Goal: Task Accomplishment & Management: Manage account settings

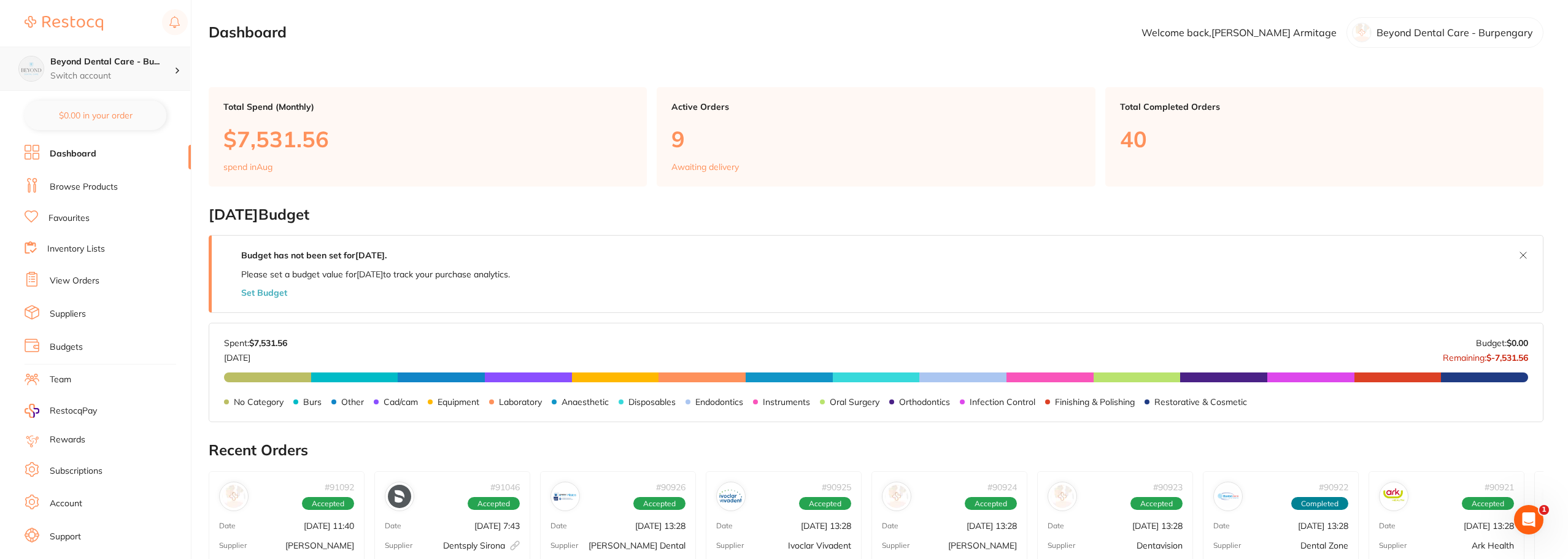
click at [127, 75] on p "Switch account" at bounding box center [112, 76] width 124 height 13
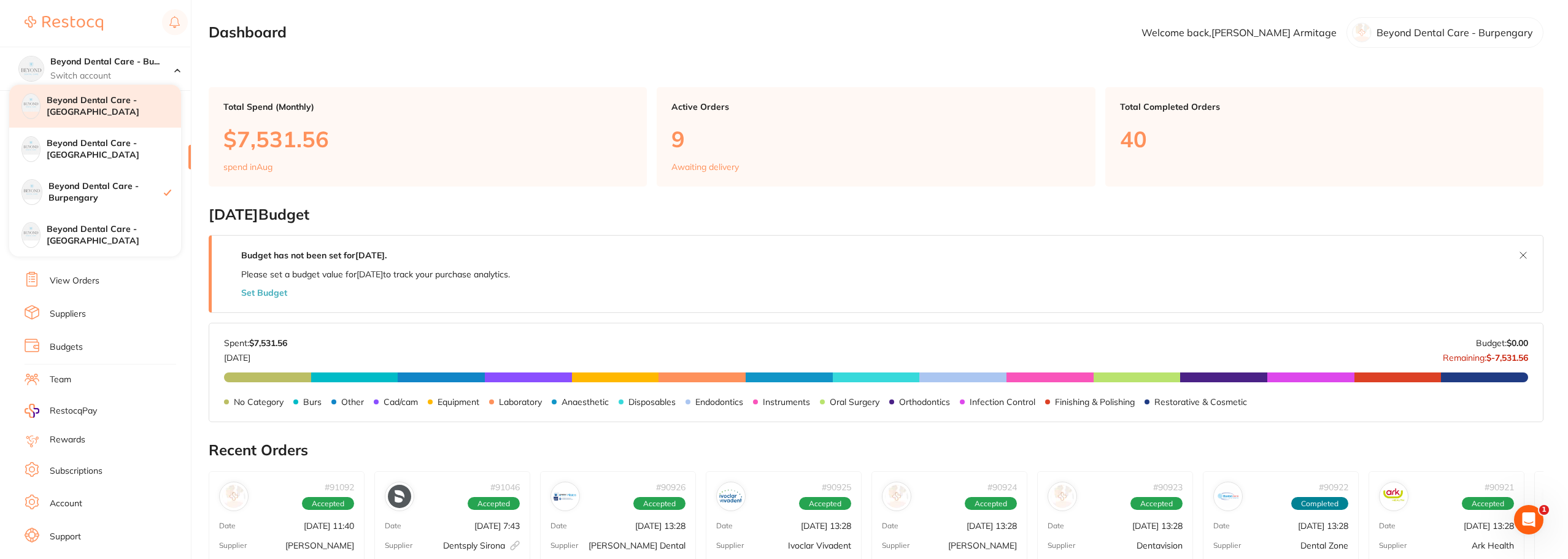
click at [108, 108] on h4 "Beyond Dental Care - Sandstone Point" at bounding box center [114, 106] width 134 height 24
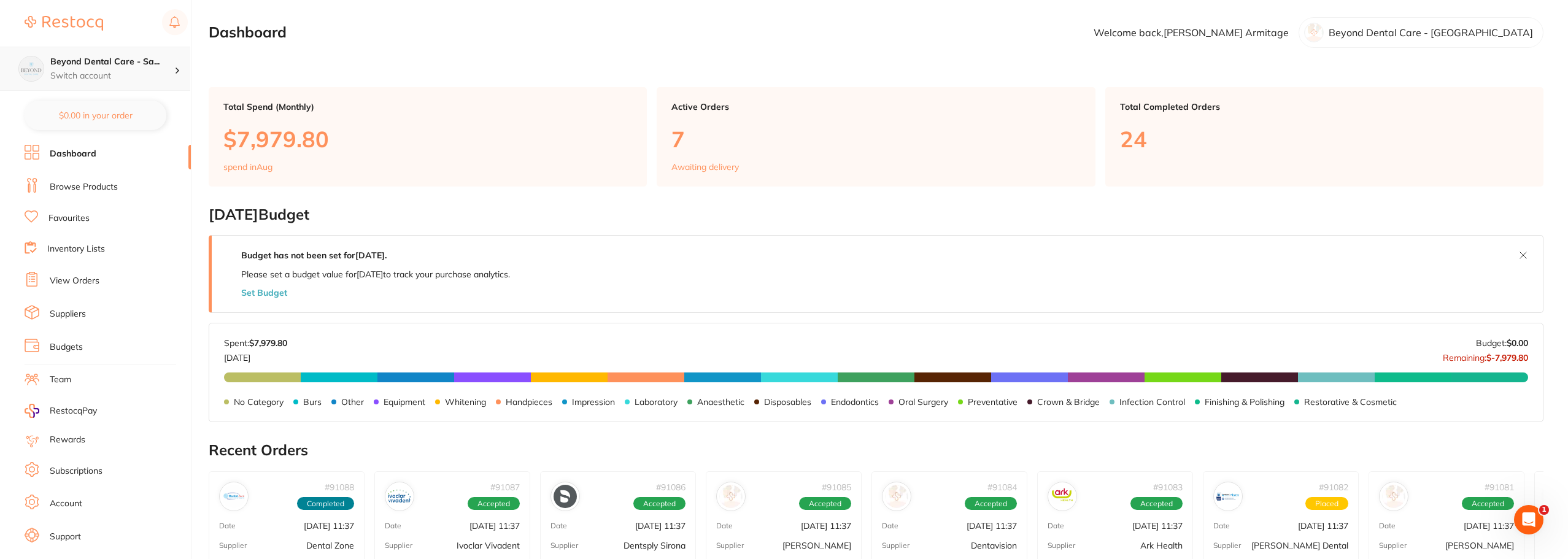
click at [158, 63] on h4 "Beyond Dental Care - Sa..." at bounding box center [112, 62] width 124 height 13
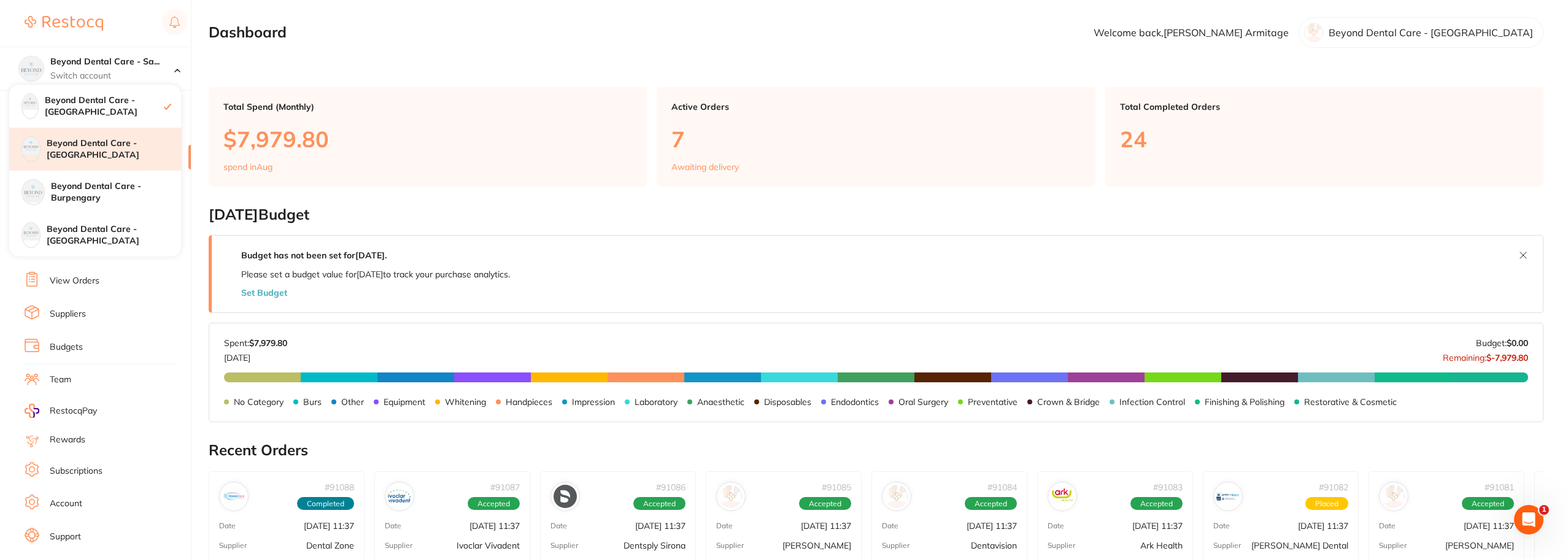
click at [120, 152] on h4 "Beyond Dental Care - [GEOGRAPHIC_DATA]" at bounding box center [114, 149] width 134 height 24
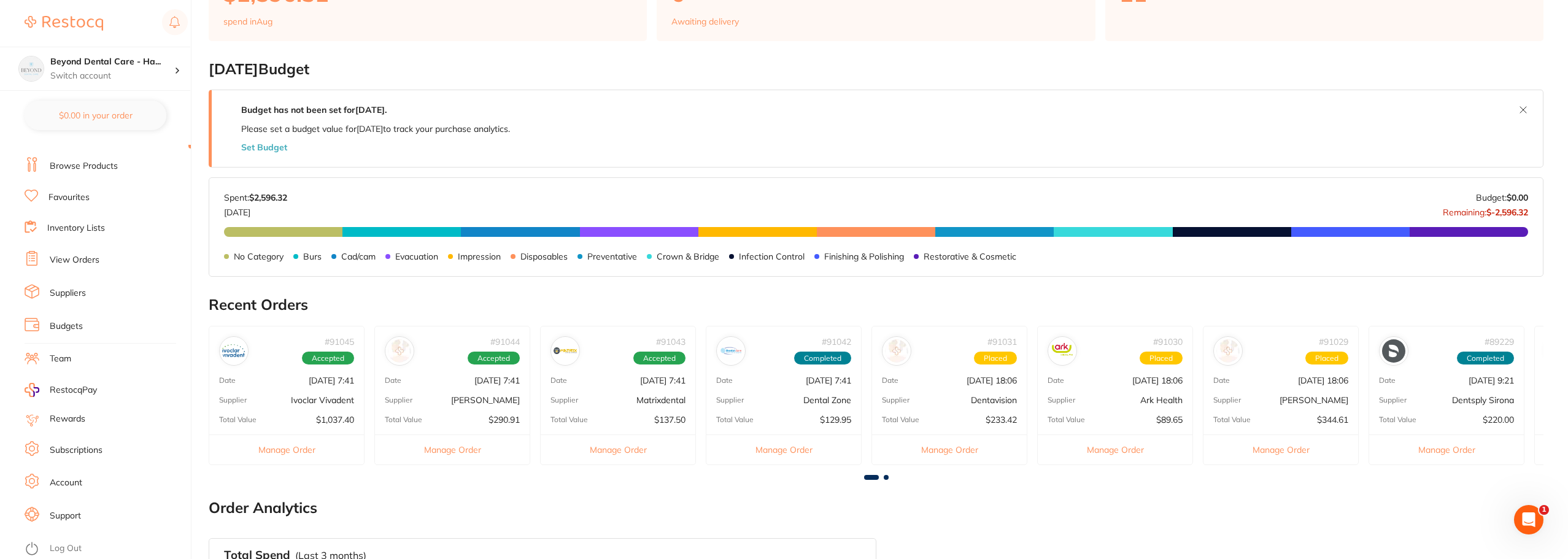
scroll to position [184, 0]
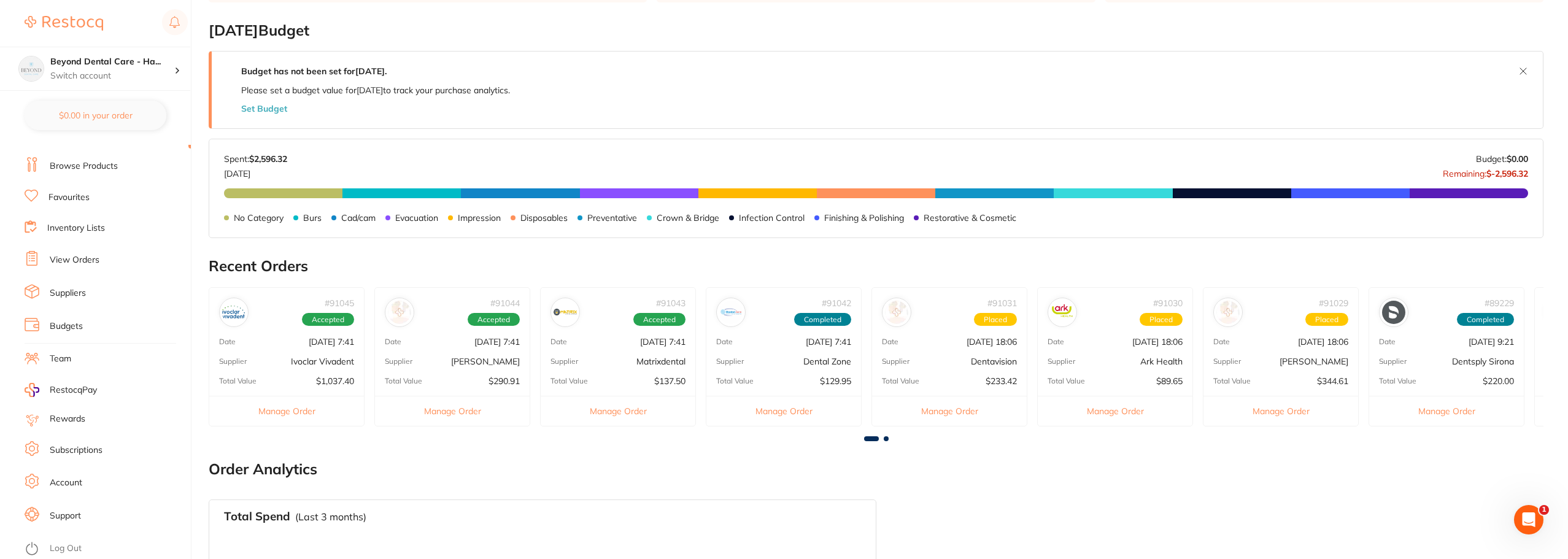
click at [65, 482] on link "Account" at bounding box center [66, 483] width 32 height 13
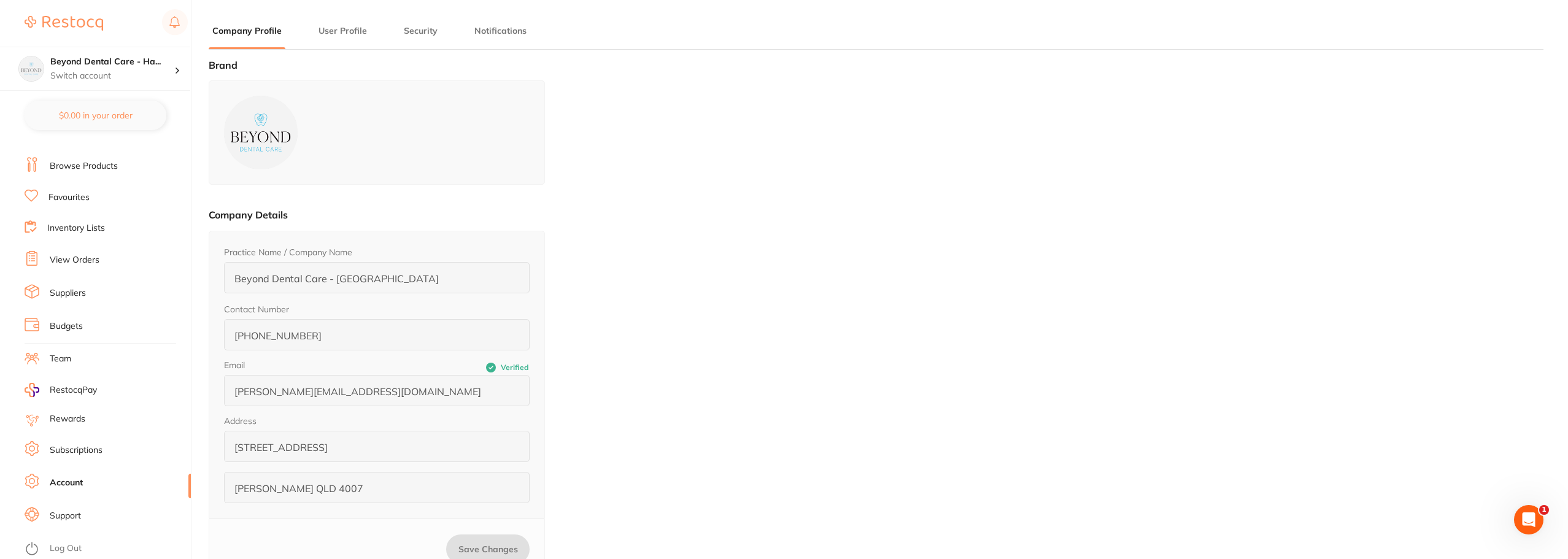
click at [70, 355] on link "Team" at bounding box center [60, 359] width 21 height 13
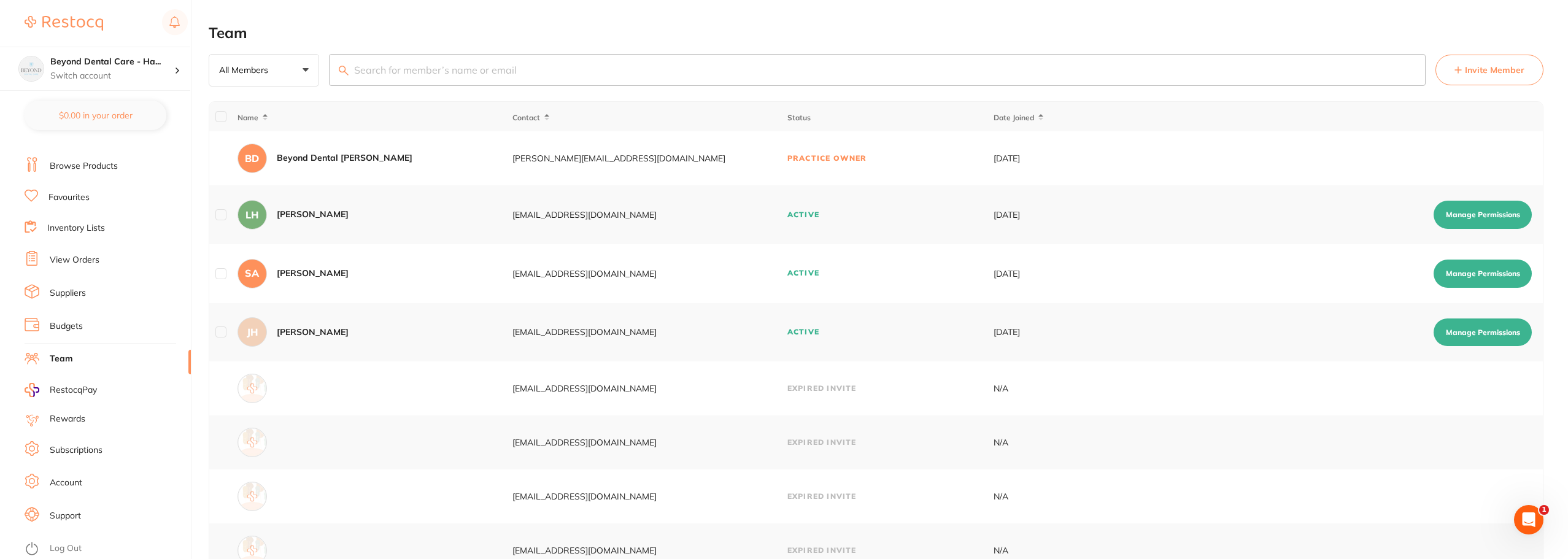
click at [1481, 76] on span "Invite Member" at bounding box center [1494, 70] width 60 height 13
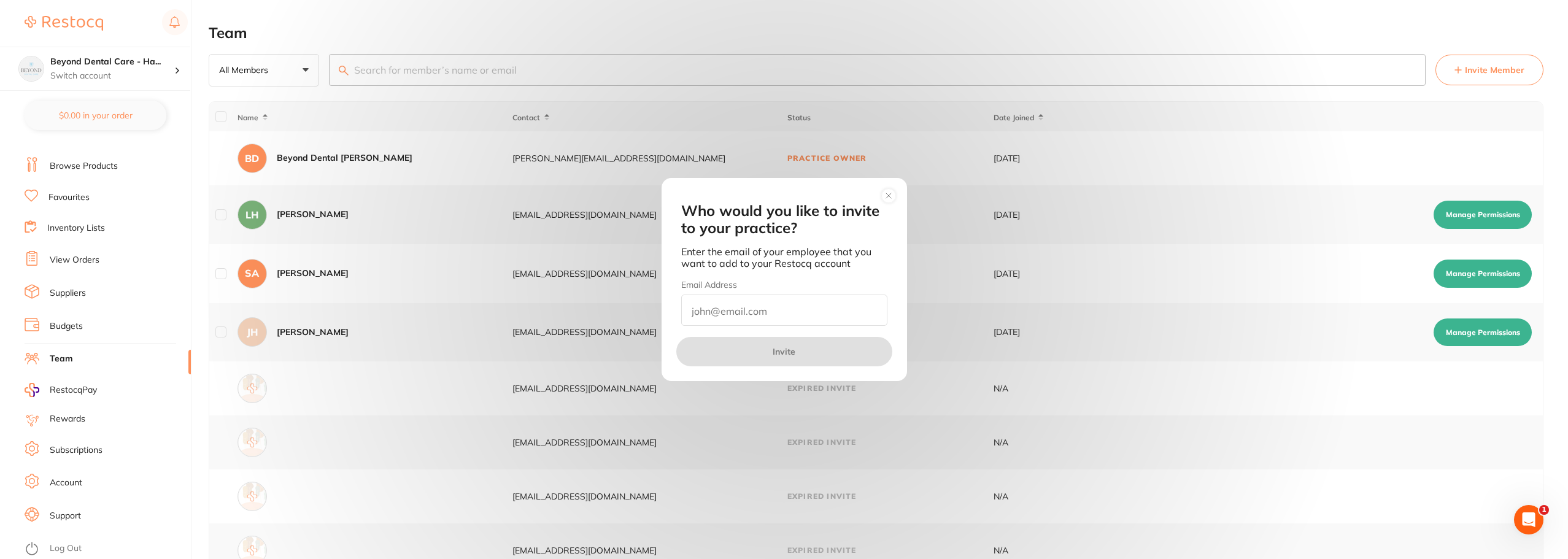
click at [731, 310] on input "email" at bounding box center [785, 310] width 207 height 31
type input "m"
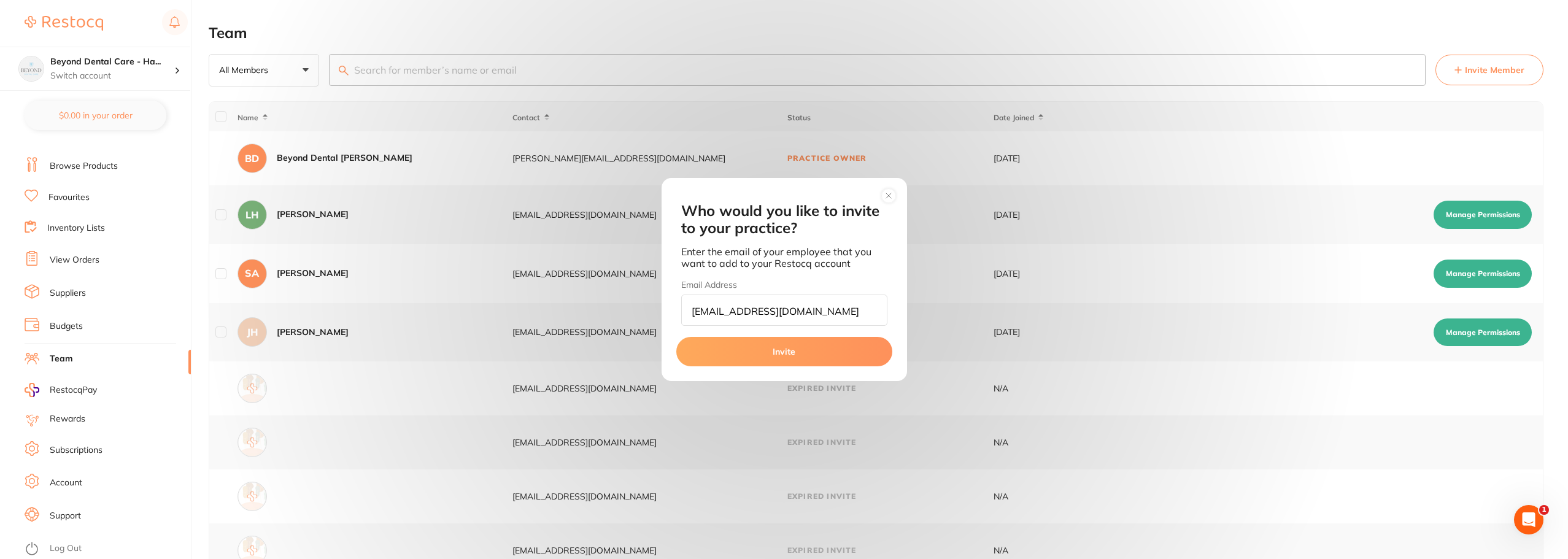
type input "hmtordering@beyonddentalcare.com.au"
click at [808, 352] on button "Invite" at bounding box center [784, 352] width 216 height 29
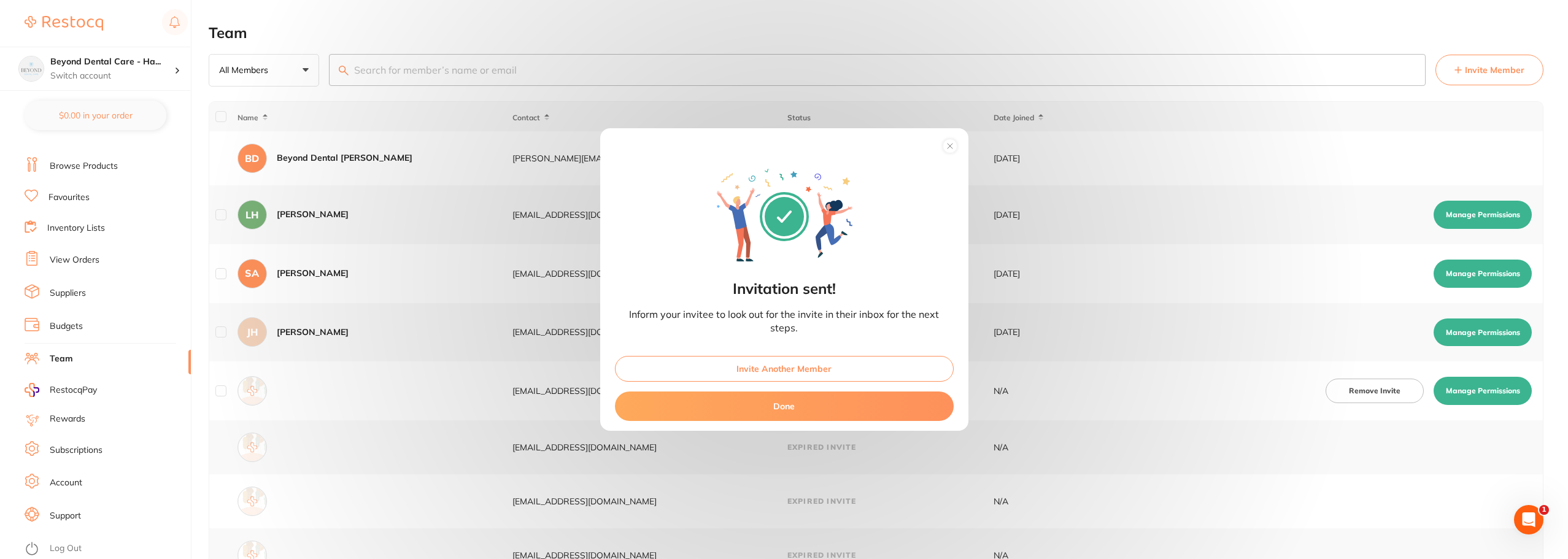
click at [775, 410] on button "Done" at bounding box center [784, 406] width 339 height 29
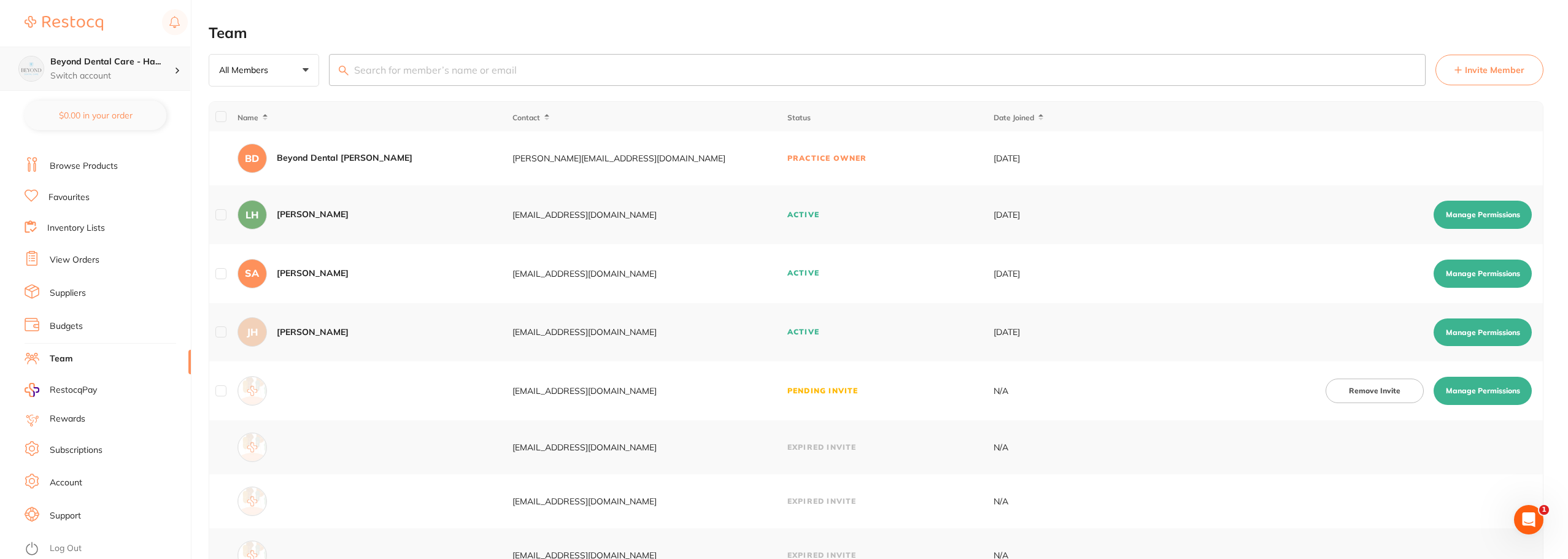
click at [149, 70] on p "Switch account" at bounding box center [112, 76] width 124 height 13
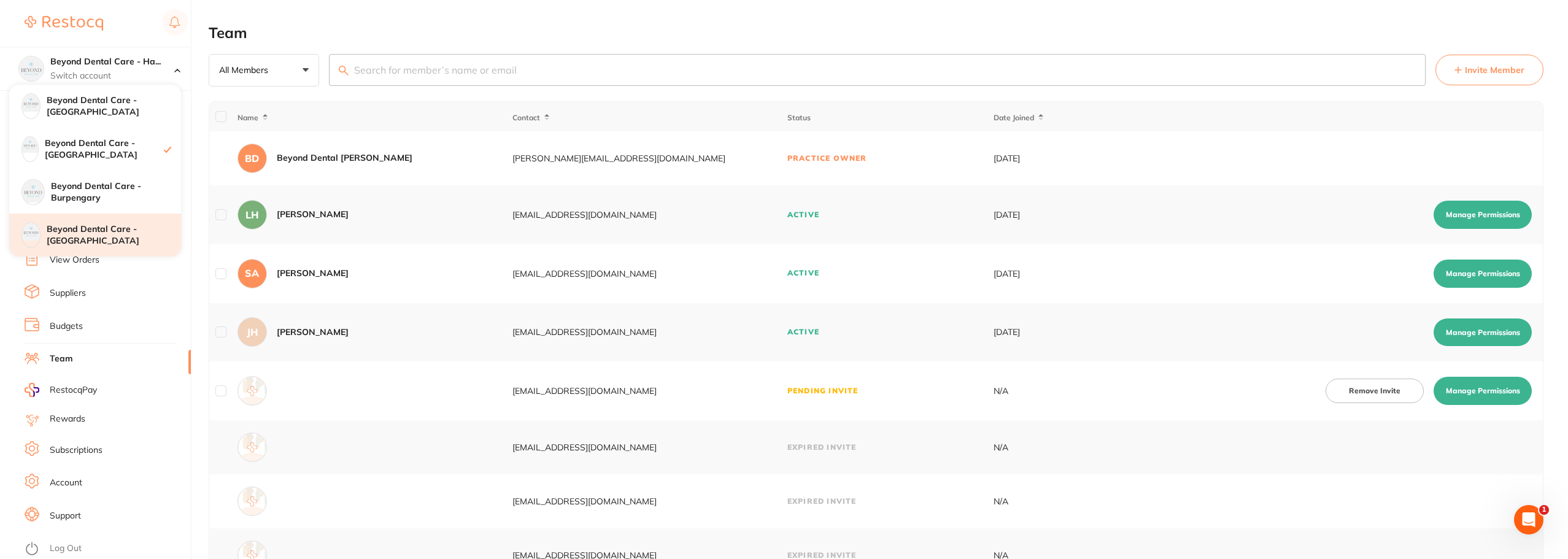
click at [110, 232] on h4 "Beyond Dental Care - [GEOGRAPHIC_DATA]" at bounding box center [114, 235] width 134 height 24
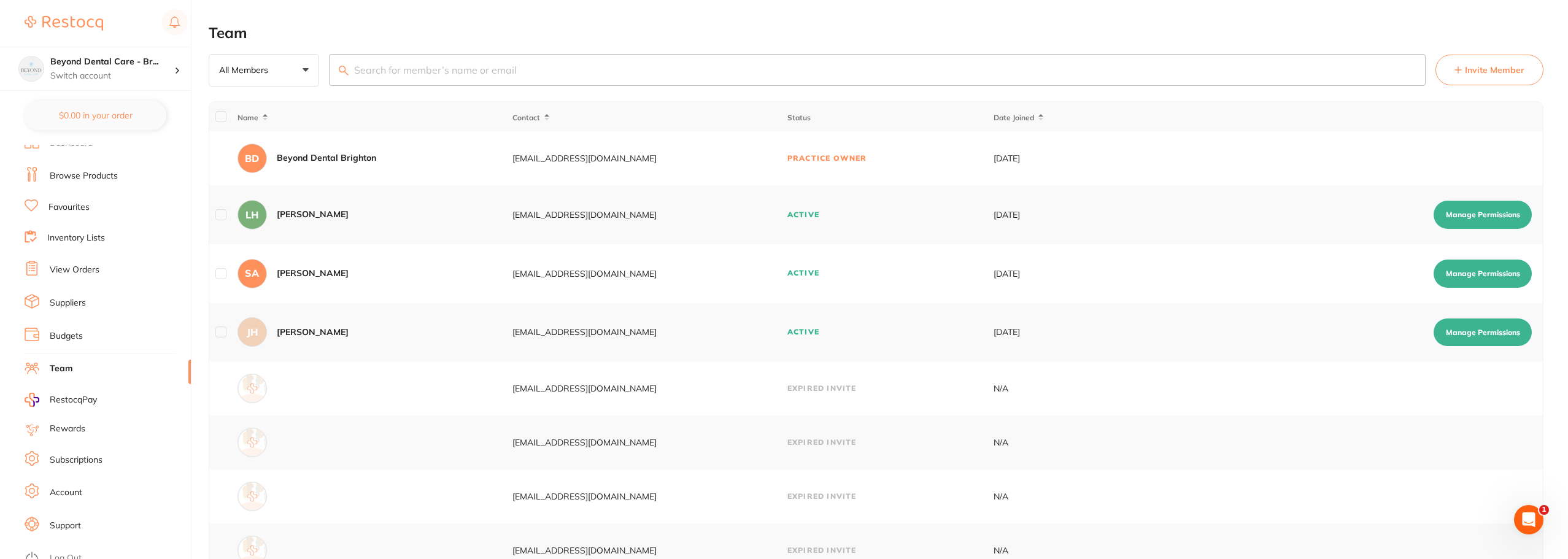
scroll to position [21, 0]
click at [1483, 72] on span "Invite Member" at bounding box center [1494, 70] width 60 height 13
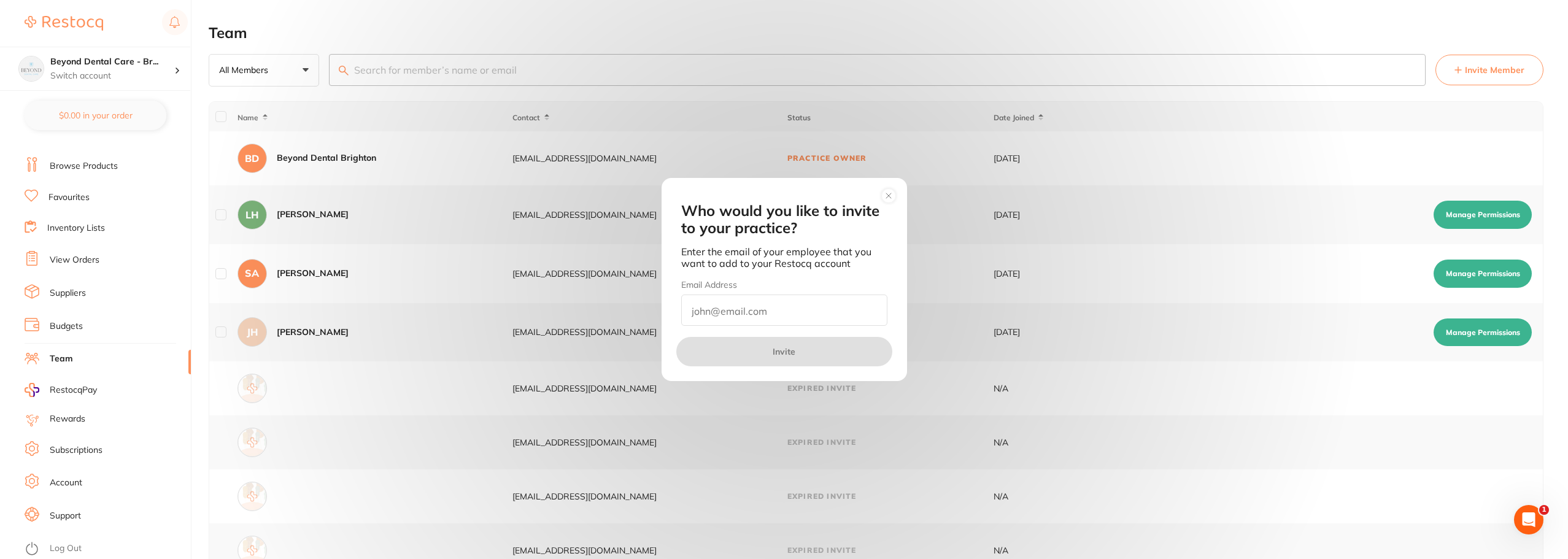
click at [787, 313] on input "email" at bounding box center [785, 310] width 207 height 31
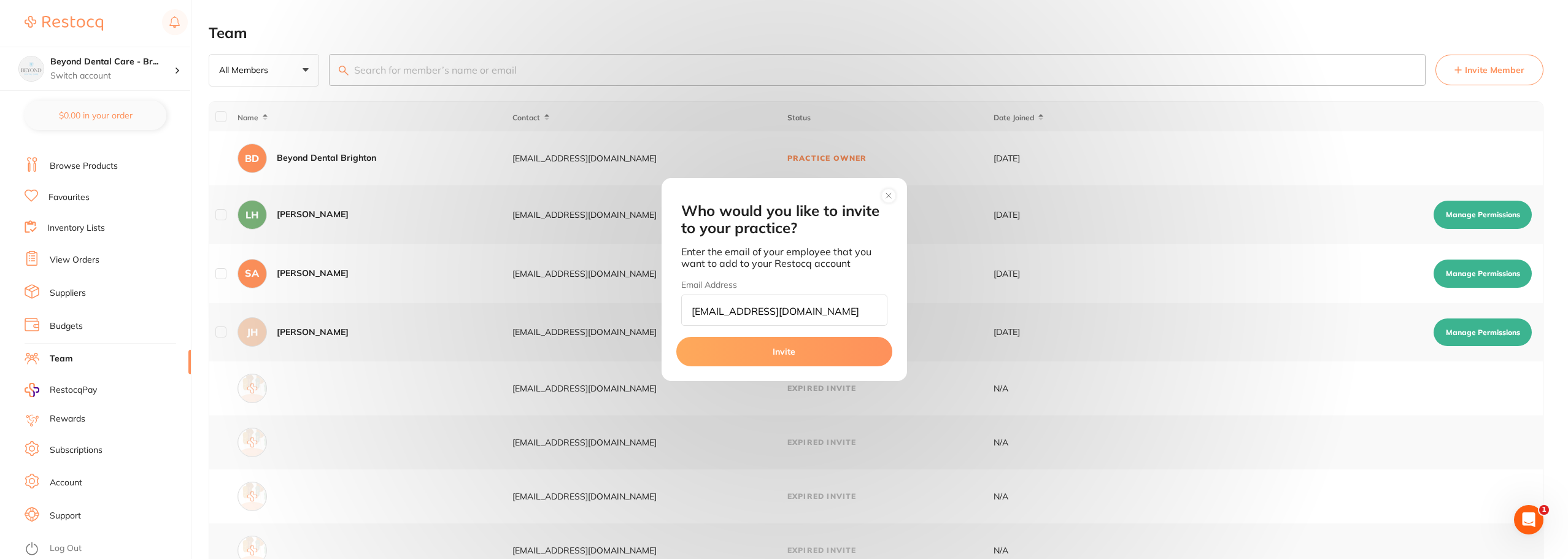
type input "[EMAIL_ADDRESS][DOMAIN_NAME]"
click at [782, 350] on button "Invite" at bounding box center [784, 352] width 216 height 29
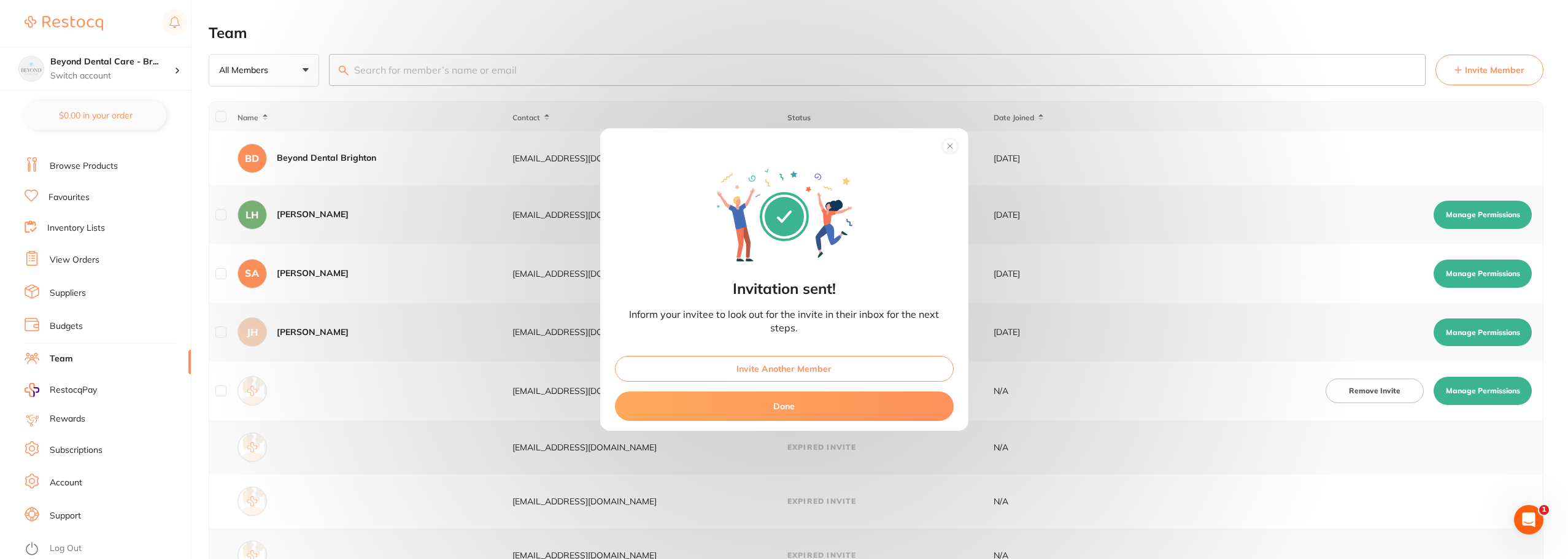
scroll to position [0, 0]
click at [801, 411] on button "Done" at bounding box center [784, 406] width 339 height 29
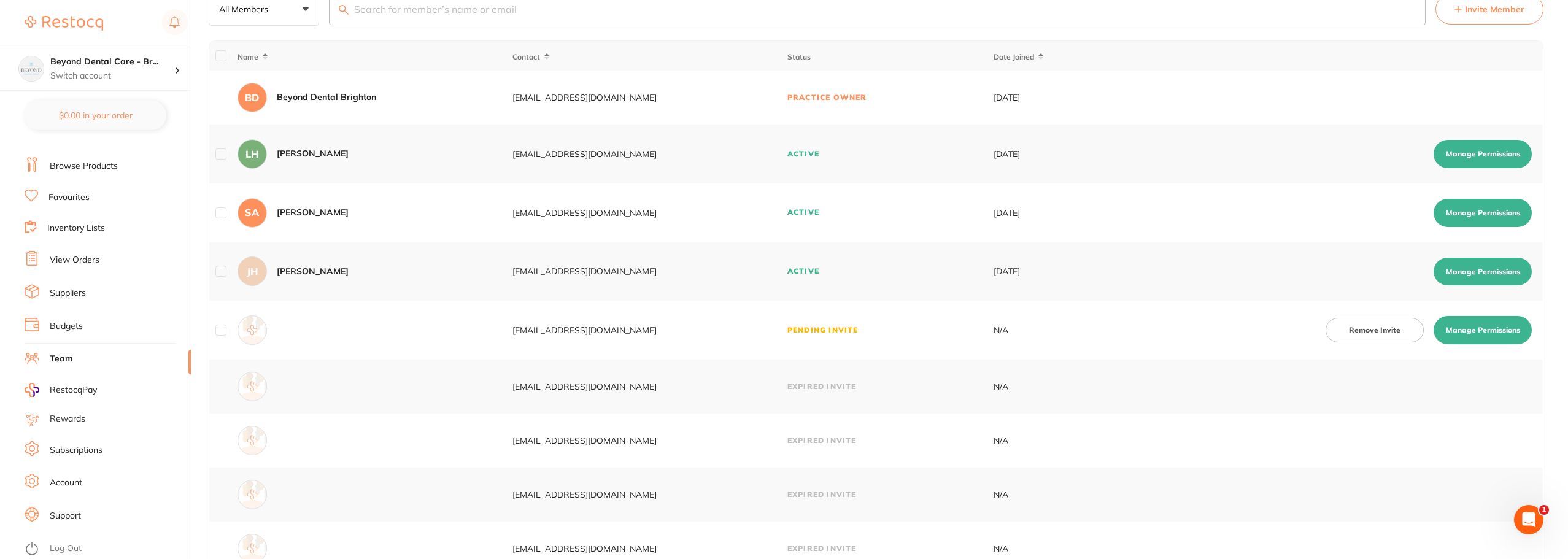
scroll to position [184, 0]
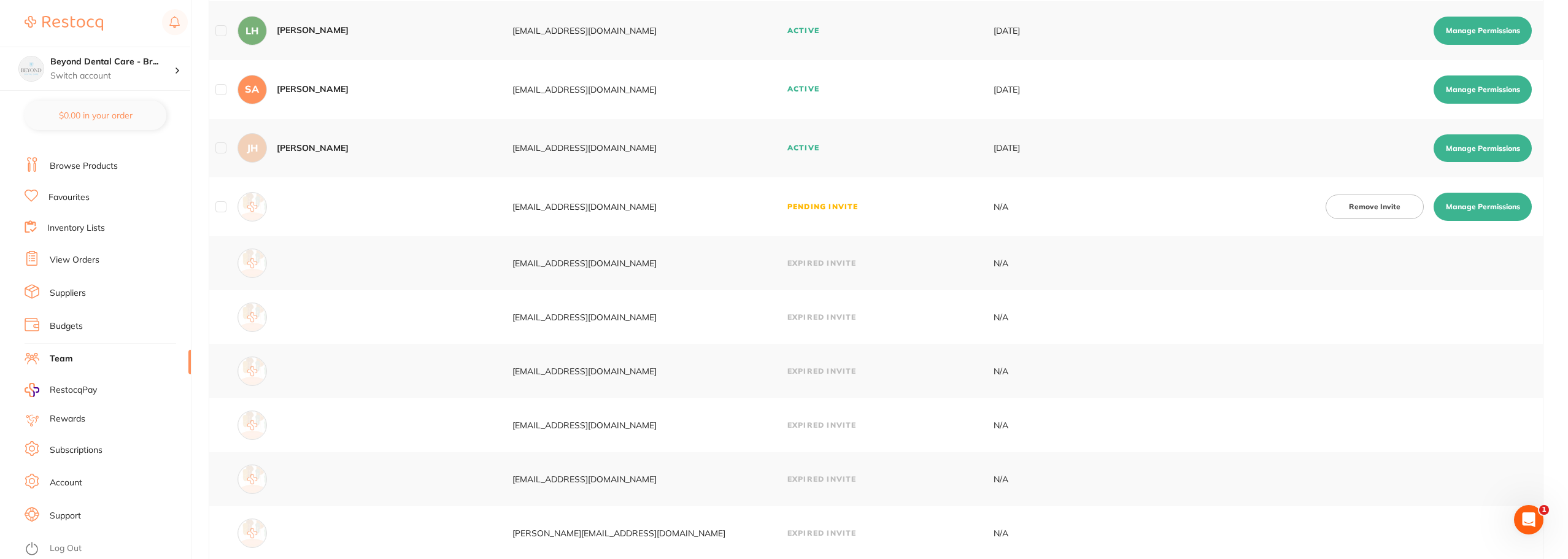
drag, startPoint x: 65, startPoint y: 538, endPoint x: 60, endPoint y: 548, distance: 11.2
click at [63, 544] on ul "Dashboard Browse Products Favourites Inventory Lists View Orders Suppliers Budg…" at bounding box center [108, 336] width 167 height 423
click at [60, 548] on link "Log Out" at bounding box center [65, 549] width 32 height 13
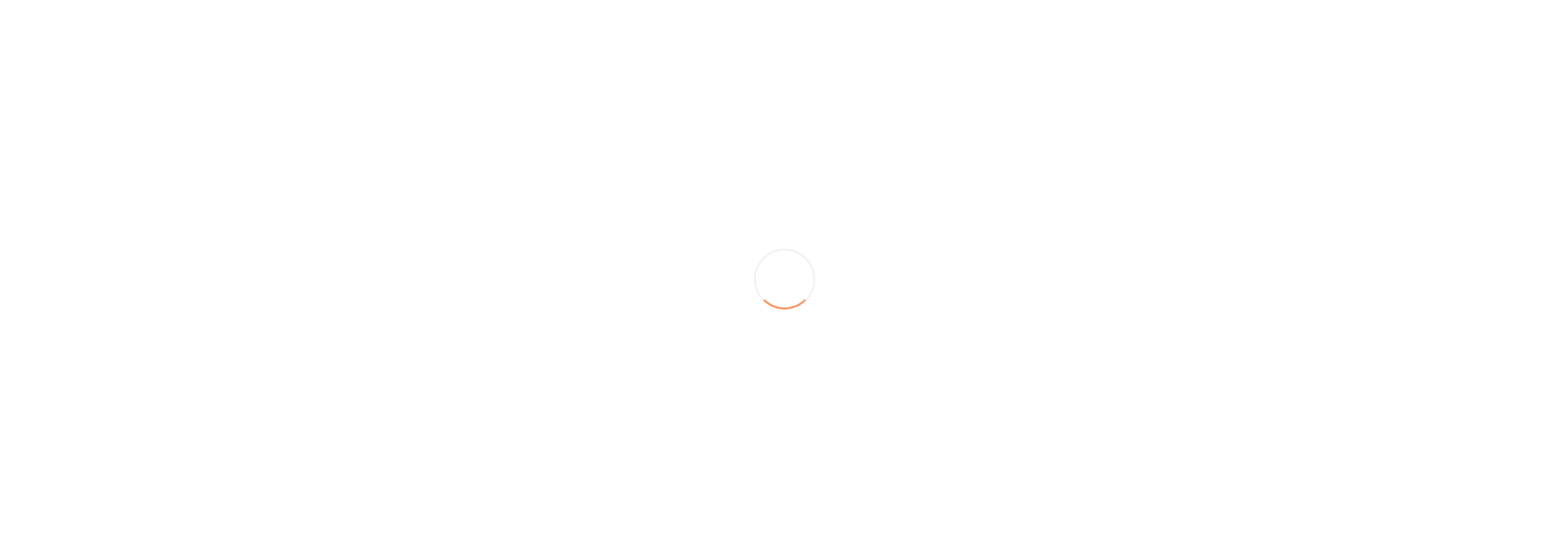
scroll to position [0, 0]
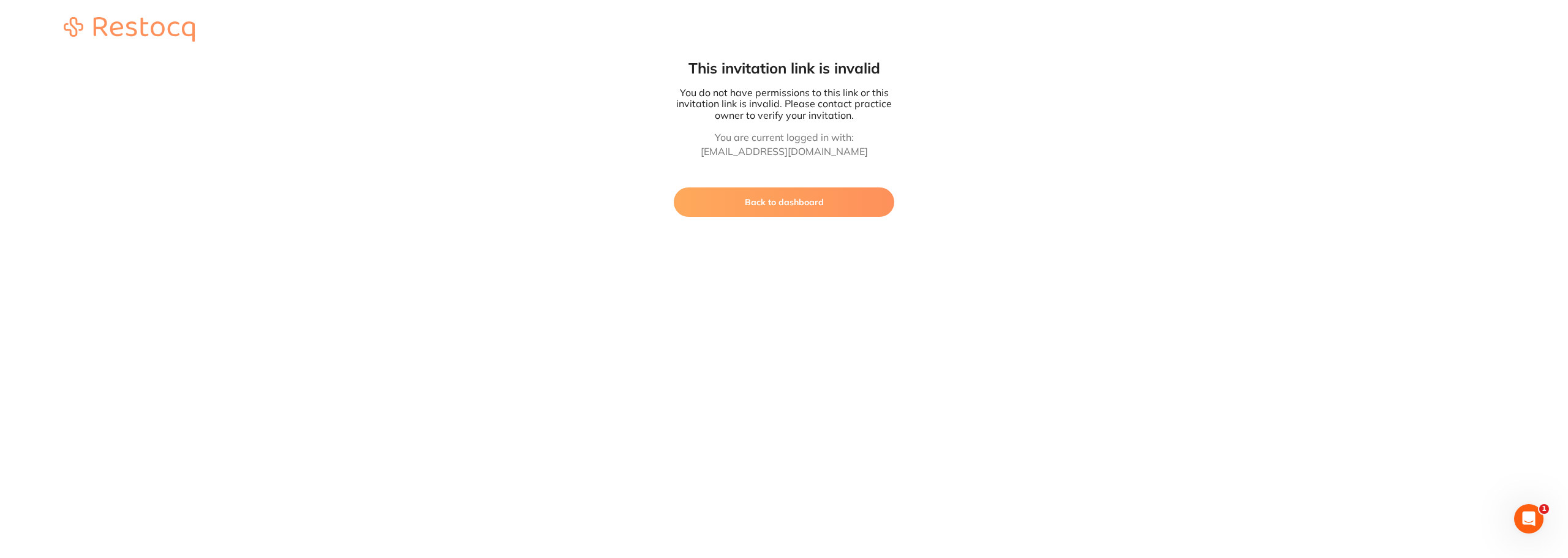
click at [953, 186] on div "This invitation link is invalid You do not have permissions to this link or thi…" at bounding box center [784, 108] width 1568 height 217
click at [794, 205] on button "Back to dashboard" at bounding box center [784, 202] width 221 height 29
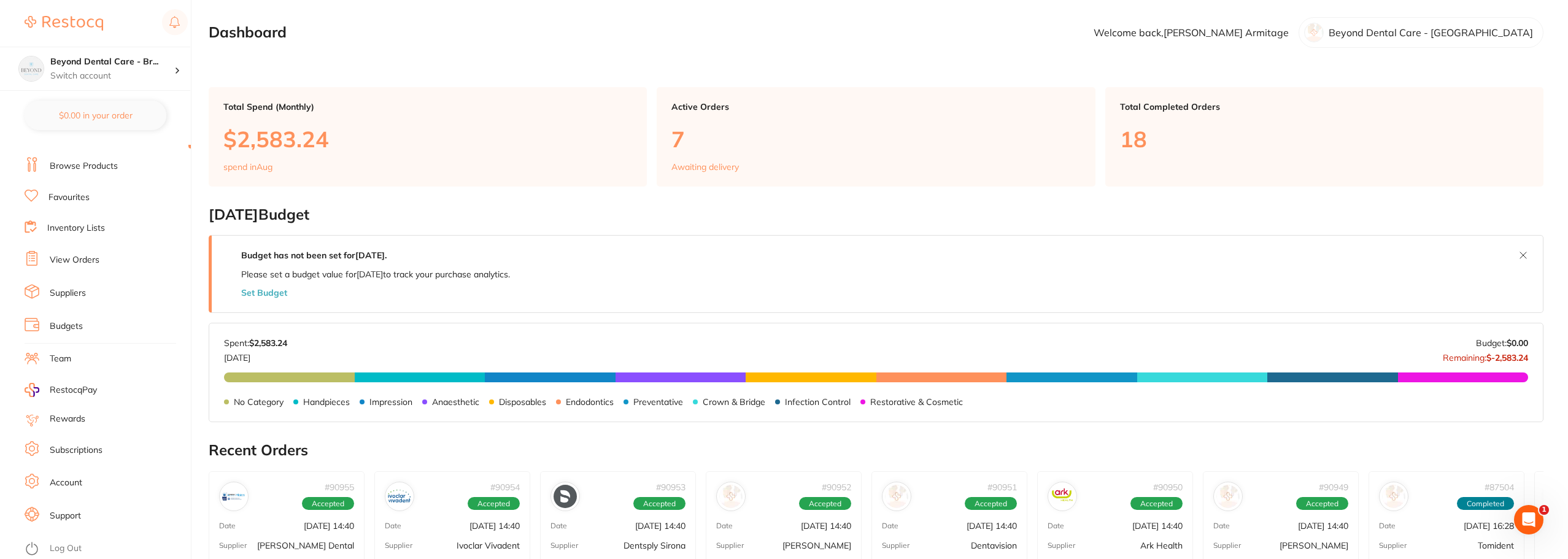
scroll to position [307, 0]
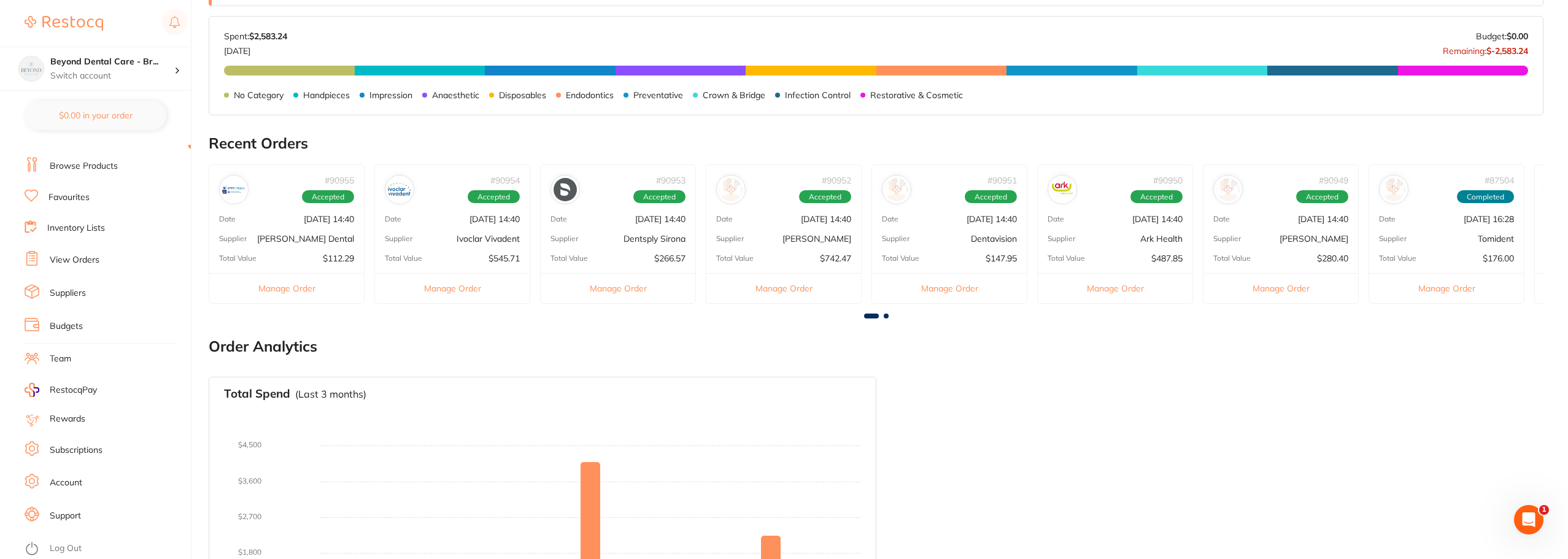
click at [57, 548] on link "Log Out" at bounding box center [65, 549] width 32 height 13
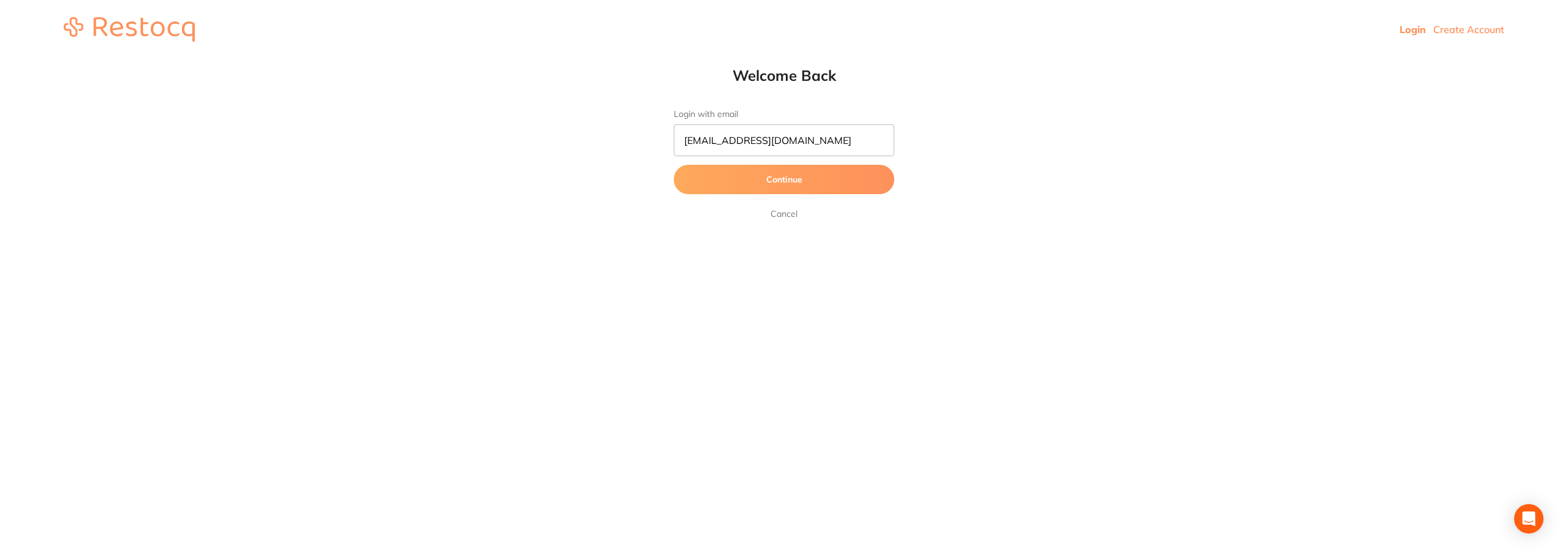
click at [781, 215] on link "Cancel" at bounding box center [784, 213] width 32 height 15
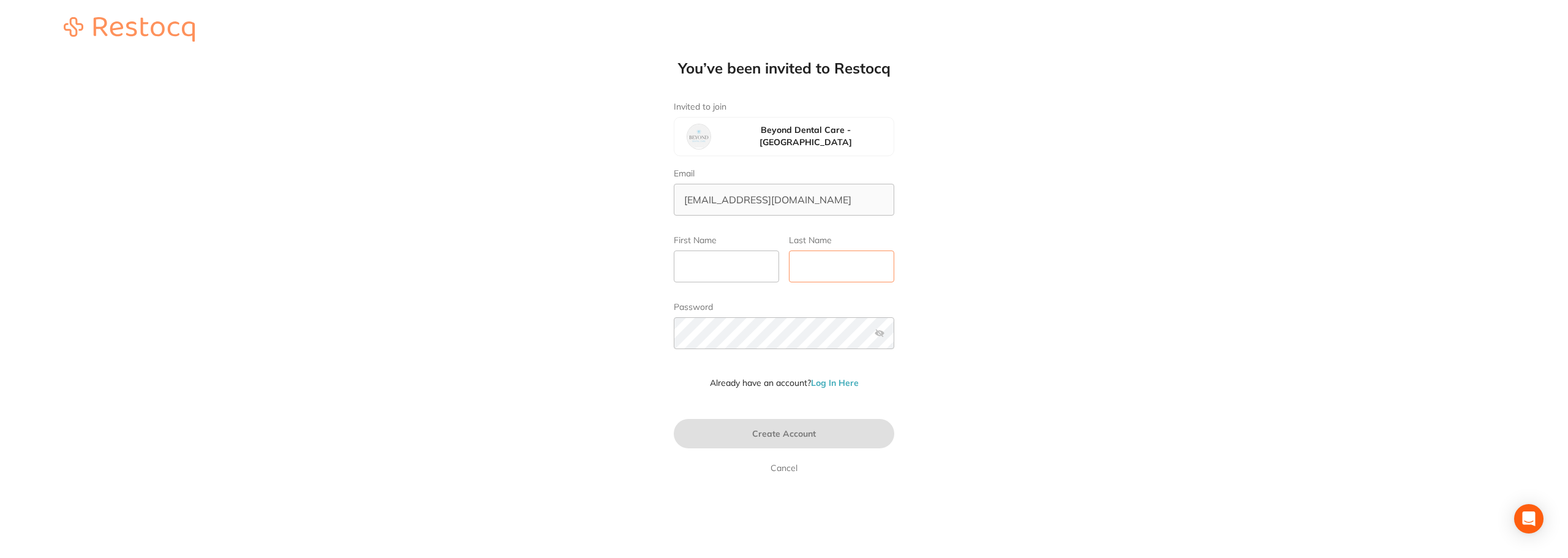
type input "[EMAIL_ADDRESS][DOMAIN_NAME]"
click at [713, 269] on input "First Name" at bounding box center [726, 266] width 105 height 32
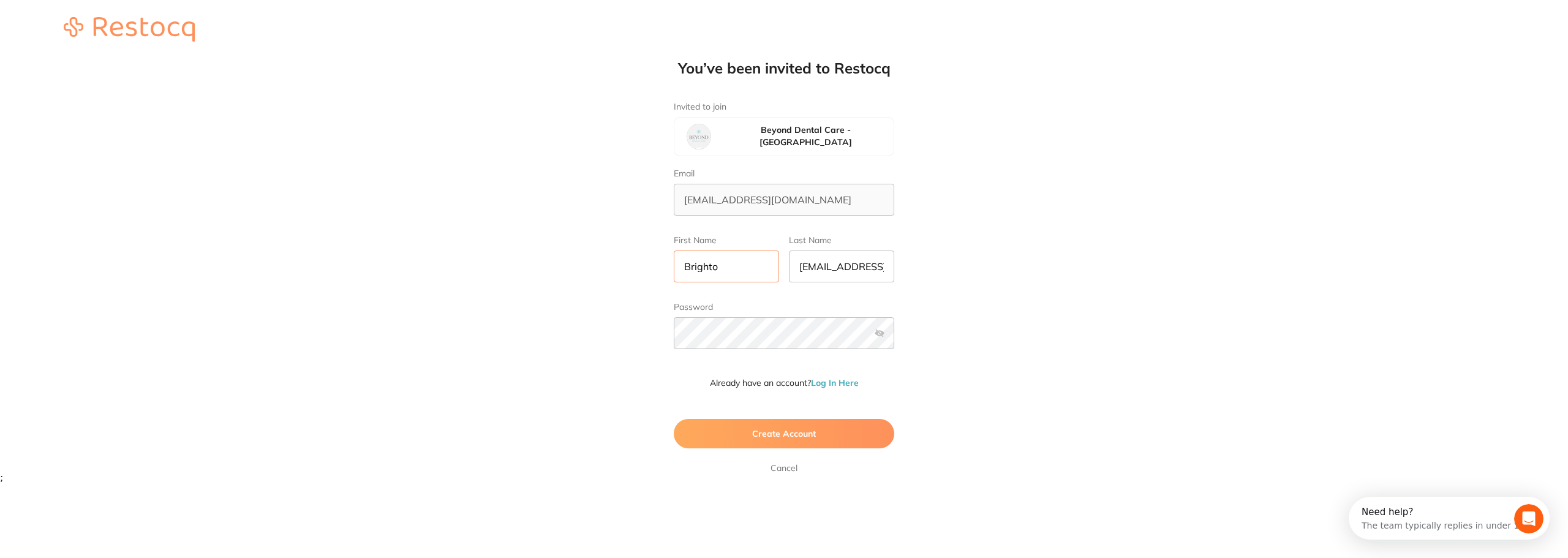
type input "Brighto"
type input "O"
click at [736, 273] on input "Brighto" at bounding box center [726, 266] width 105 height 32
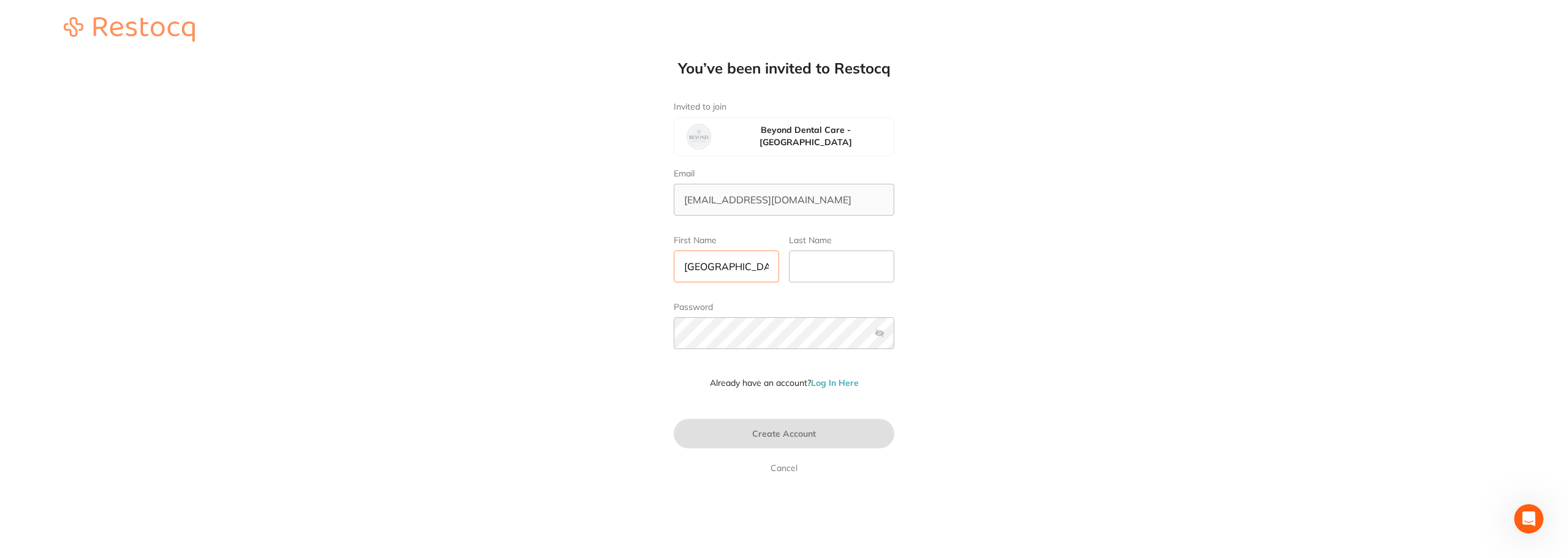
type input "[GEOGRAPHIC_DATA]"
type input "Ordering"
click at [880, 332] on label at bounding box center [879, 333] width 10 height 10
click at [894, 337] on input "checkbox" at bounding box center [894, 337] width 0 height 0
click at [1420, 261] on div "You’ve been invited to Restocq Invited to join Beyond Dental Care - Brighton Em…" at bounding box center [784, 236] width 1568 height 473
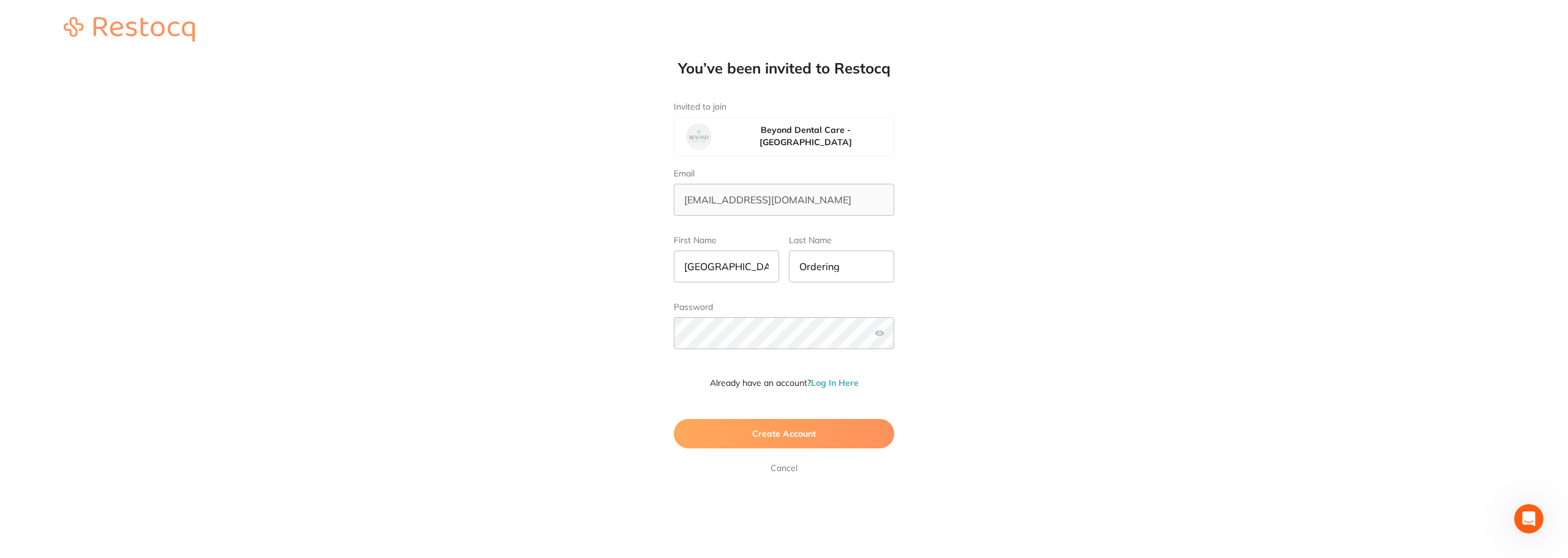
click at [754, 424] on button "Create Account" at bounding box center [784, 434] width 221 height 29
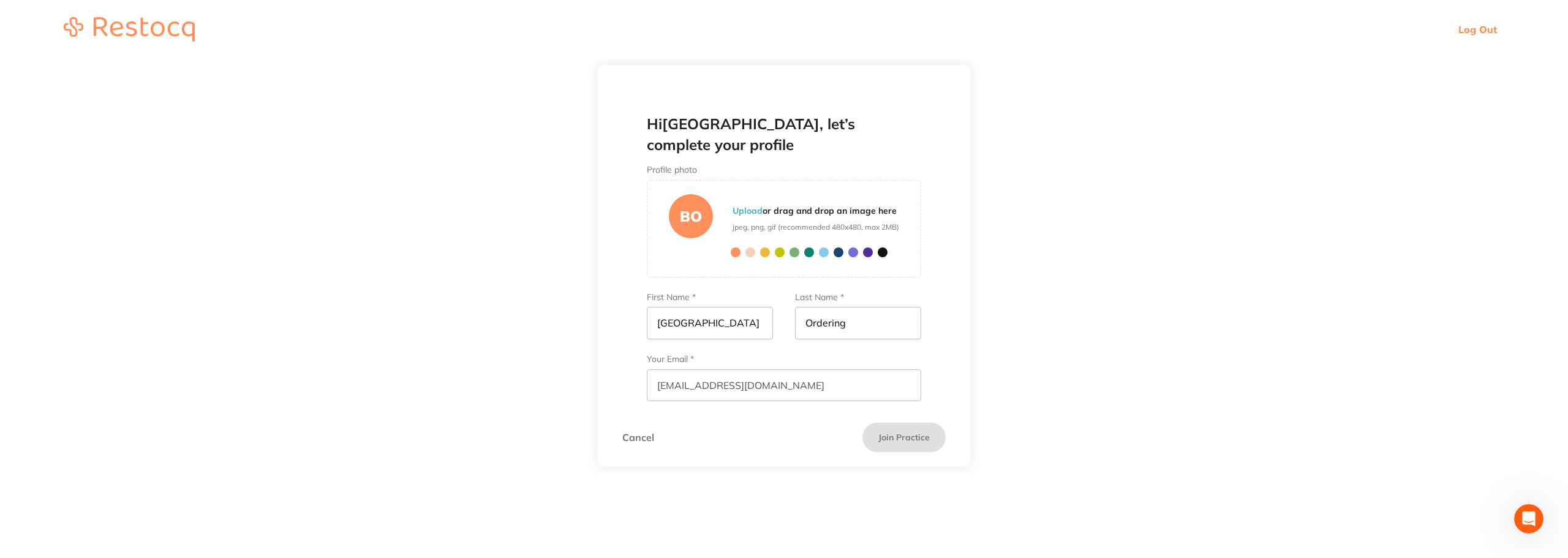
click at [808, 412] on section "Cancel Join Practice" at bounding box center [784, 437] width 372 height 59
click at [686, 416] on label "Contact Number *" at bounding box center [784, 421] width 275 height 10
click at [686, 431] on input "Contact Number *" at bounding box center [784, 447] width 275 height 32
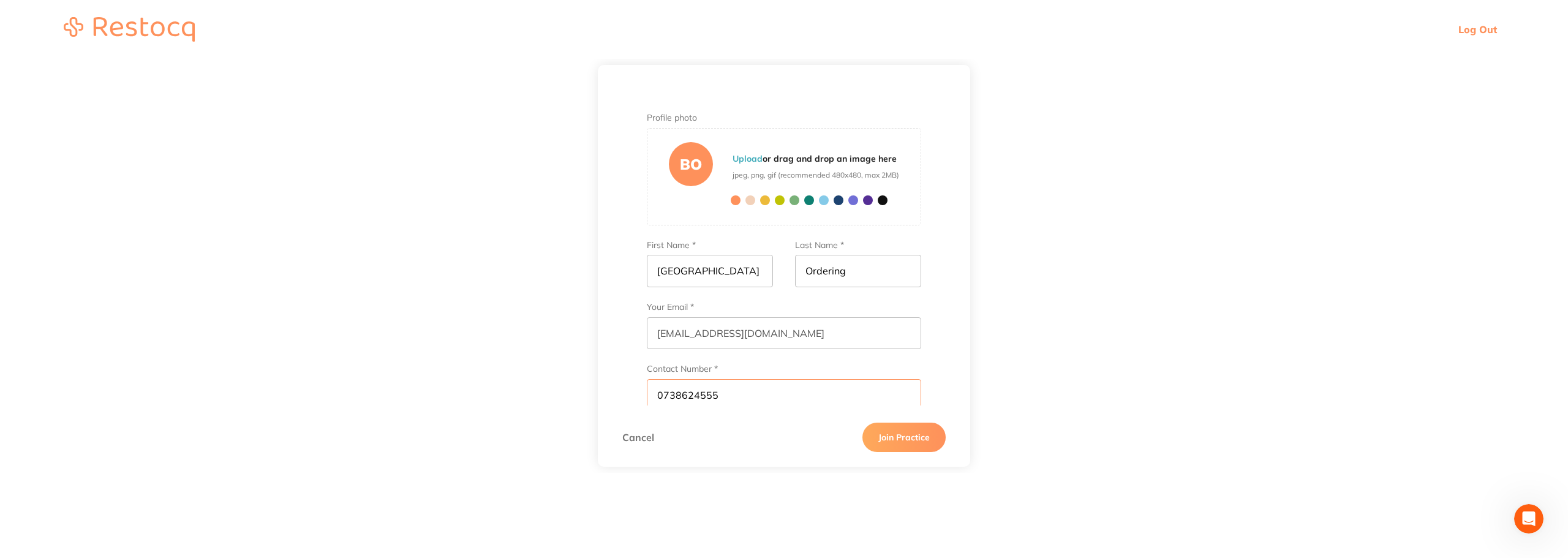
click at [693, 379] on input "0738624555" at bounding box center [784, 395] width 275 height 32
type input "0738694555"
click at [914, 440] on button "Join Practice" at bounding box center [904, 437] width 83 height 29
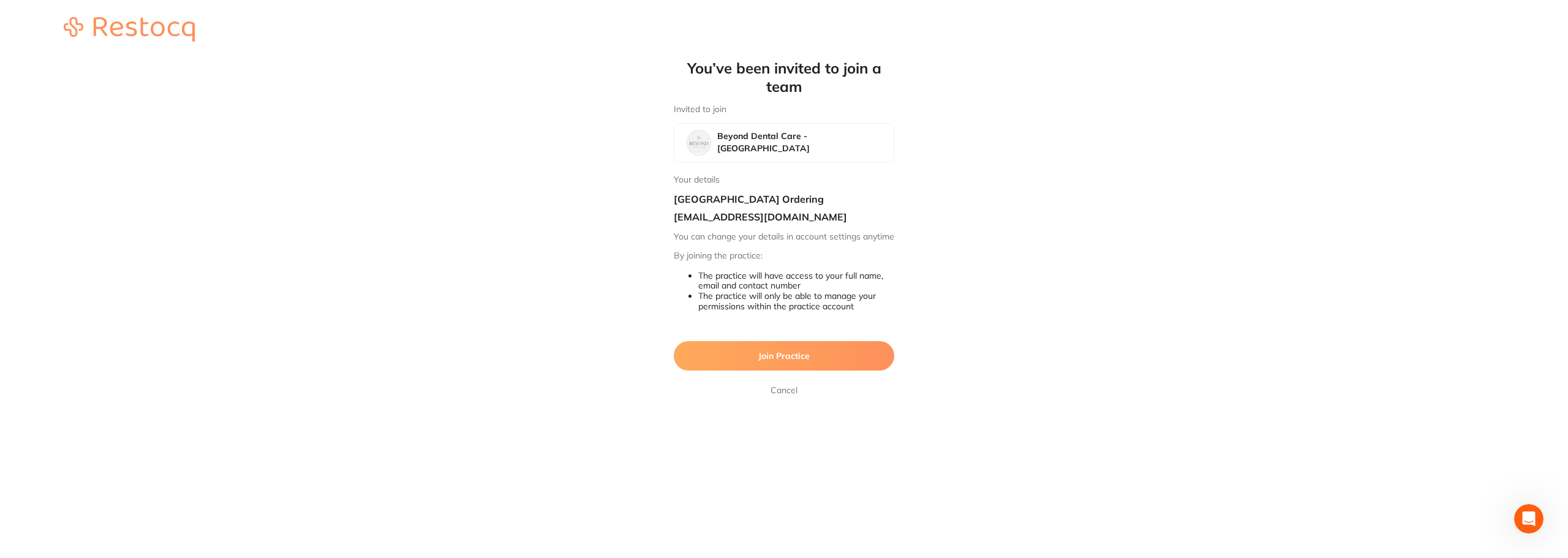
click at [791, 361] on span "Join Practice" at bounding box center [784, 356] width 52 height 11
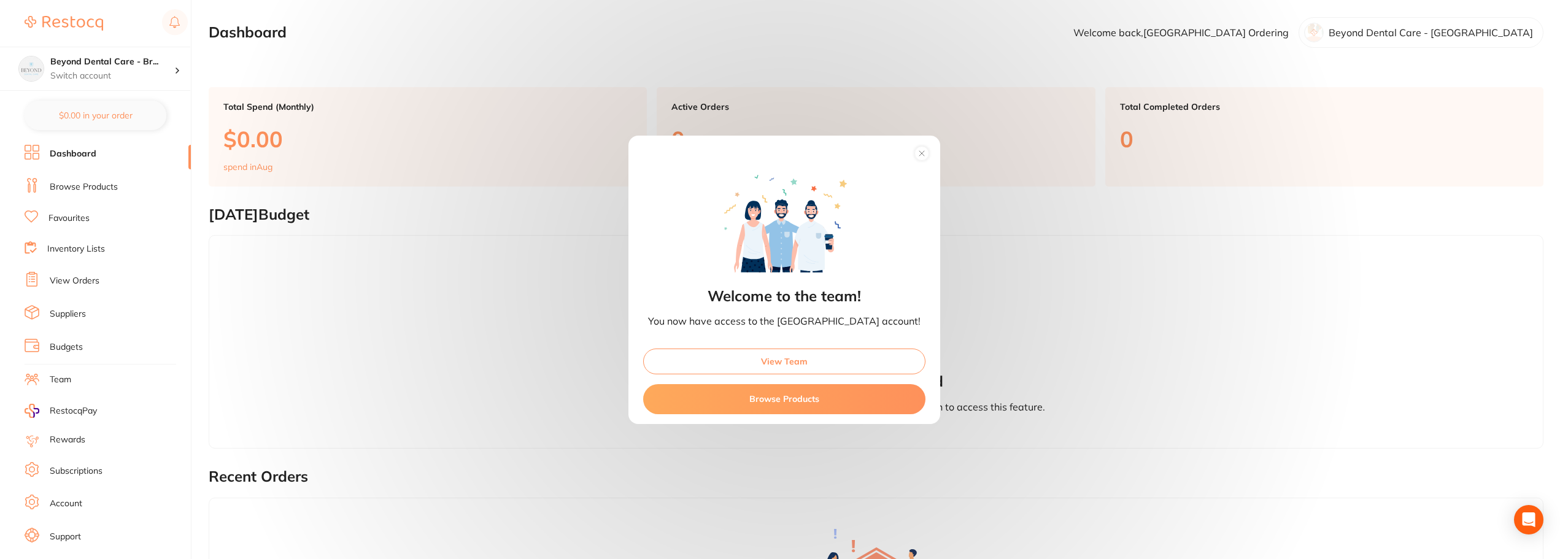
click at [915, 150] on circle at bounding box center [921, 153] width 14 height 14
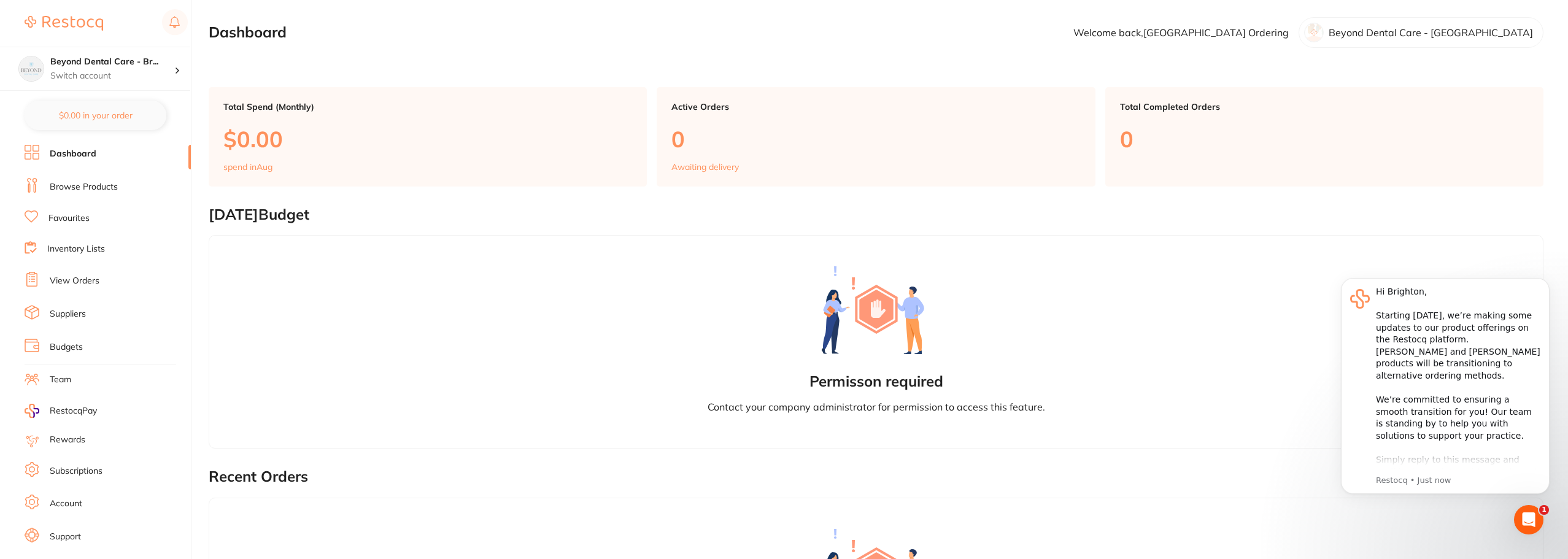
click at [513, 309] on div "Permisson required Contact your company administrator for permission to access …" at bounding box center [876, 342] width 1335 height 214
click at [364, 313] on div "Permisson required Contact your company administrator for permission to access …" at bounding box center [876, 342] width 1335 height 214
click at [82, 546] on li "Log Out" at bounding box center [105, 549] width 163 height 18
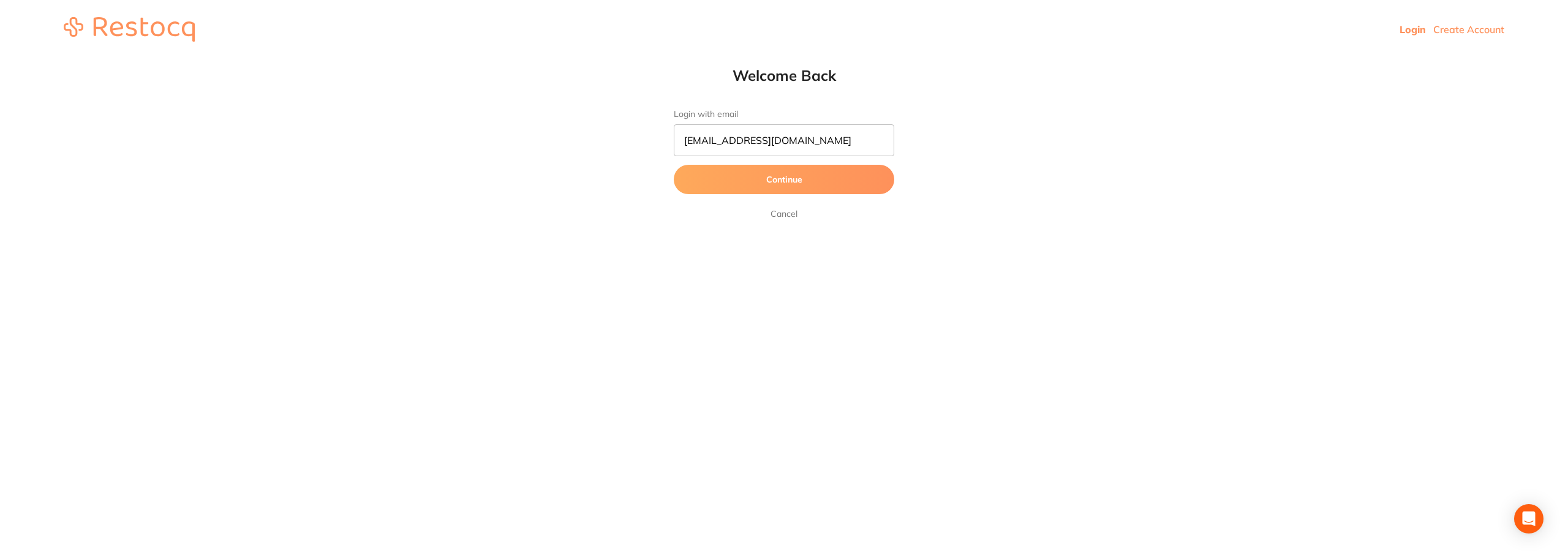
click at [788, 216] on link "Cancel" at bounding box center [784, 213] width 32 height 15
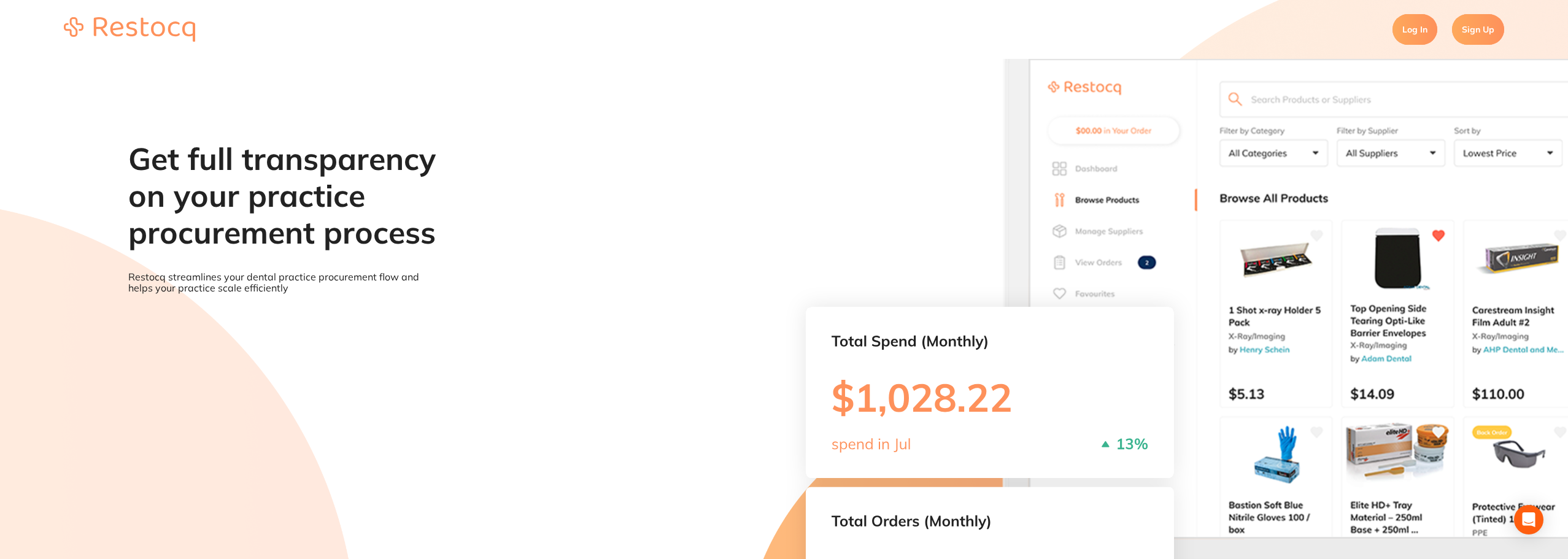
click at [1422, 30] on link "Log In" at bounding box center [1415, 29] width 45 height 31
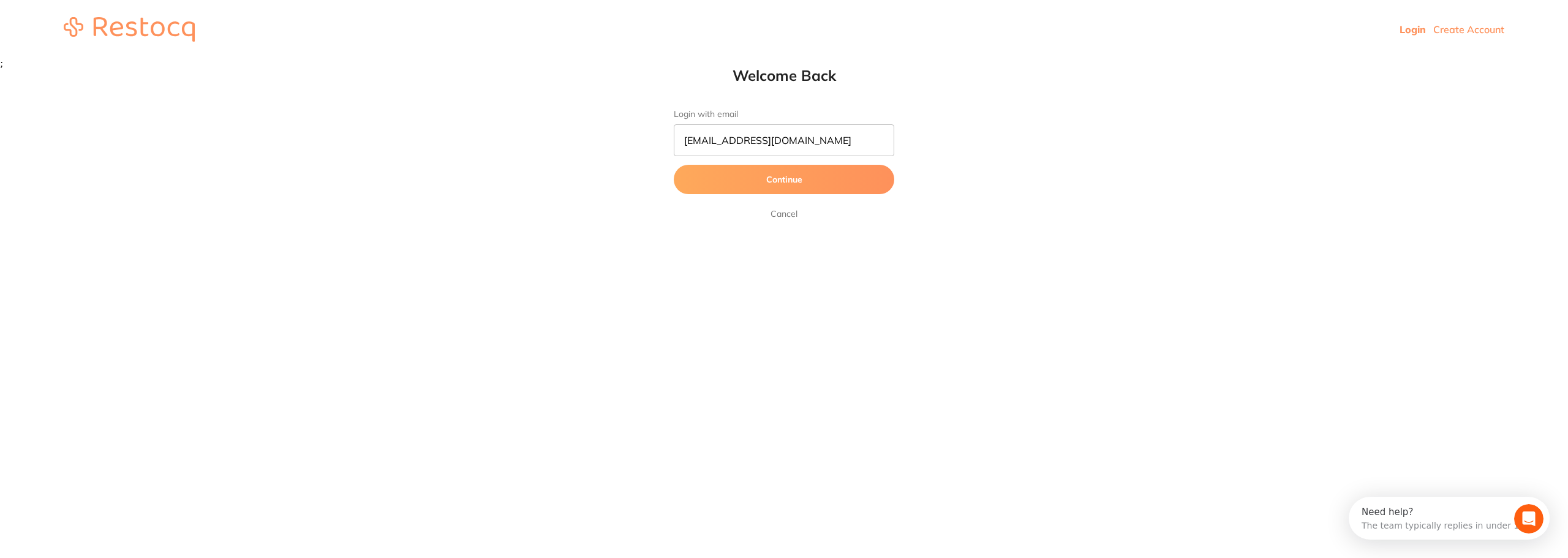
click at [784, 181] on button "Continue" at bounding box center [784, 180] width 221 height 29
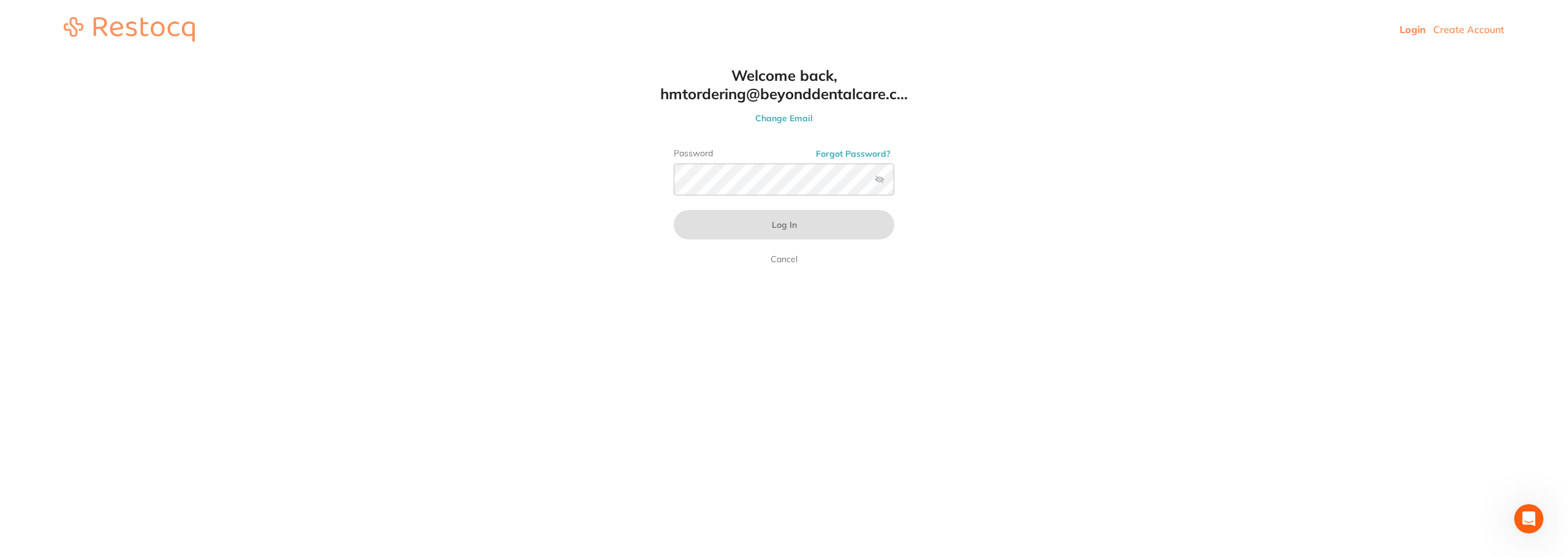
click at [871, 151] on button "Forgot Password?" at bounding box center [853, 153] width 82 height 11
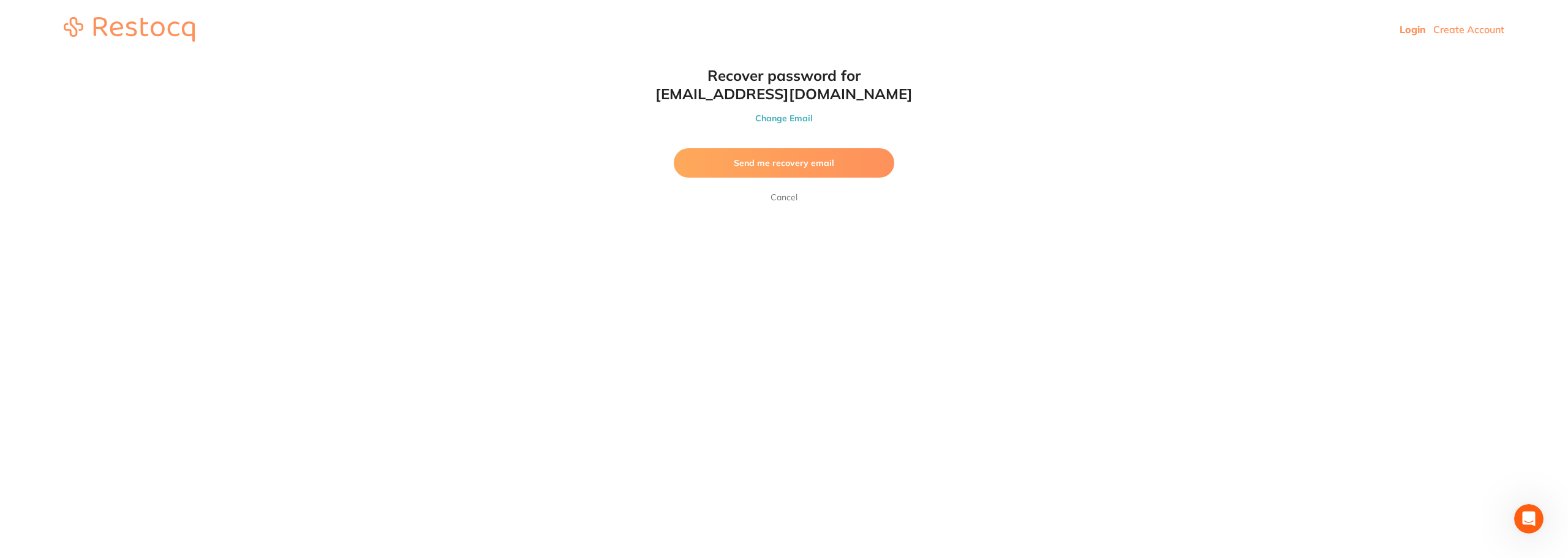
click at [803, 162] on span "Send me recovery email" at bounding box center [784, 163] width 100 height 11
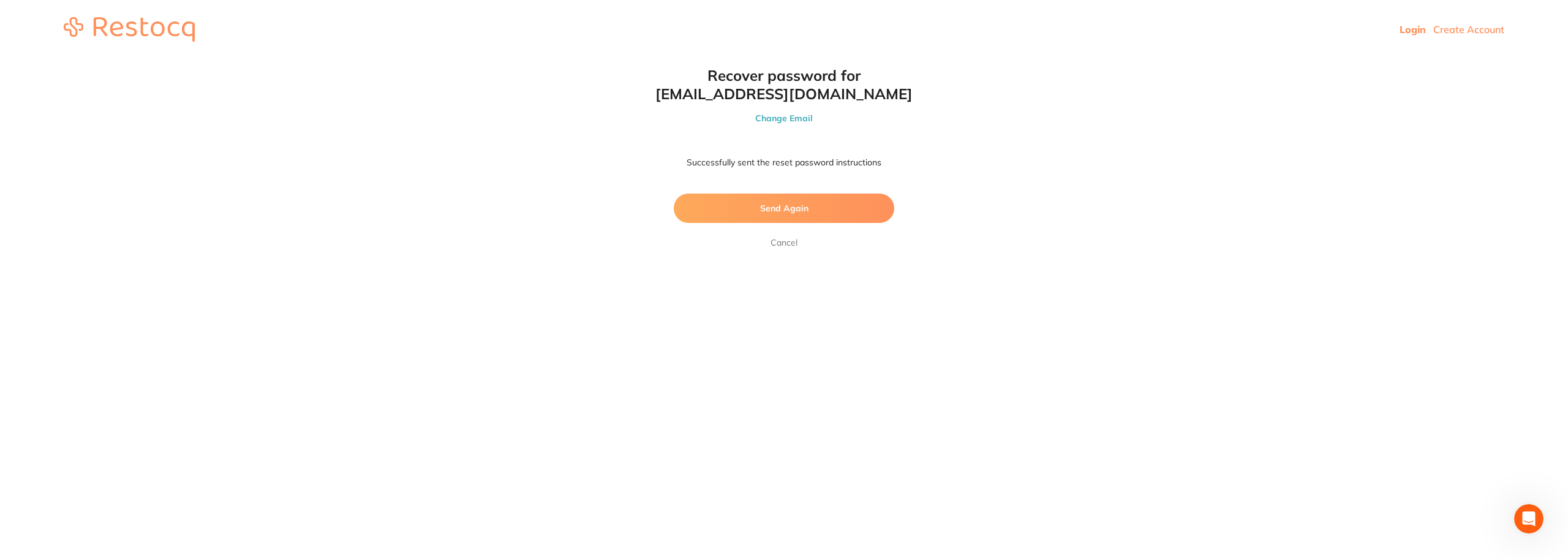
click at [773, 211] on span "Send Again" at bounding box center [785, 208] width 49 height 11
drag, startPoint x: 913, startPoint y: 93, endPoint x: 938, endPoint y: 93, distance: 25.0
click at [938, 59] on html "Login Create Account Welcome Back Login with email hmtordering@beyonddentalcare…" at bounding box center [784, 29] width 1568 height 59
click at [917, 94] on h1 "Recover password for hmtordering@beyonddentalcare.com.au" at bounding box center [784, 85] width 269 height 37
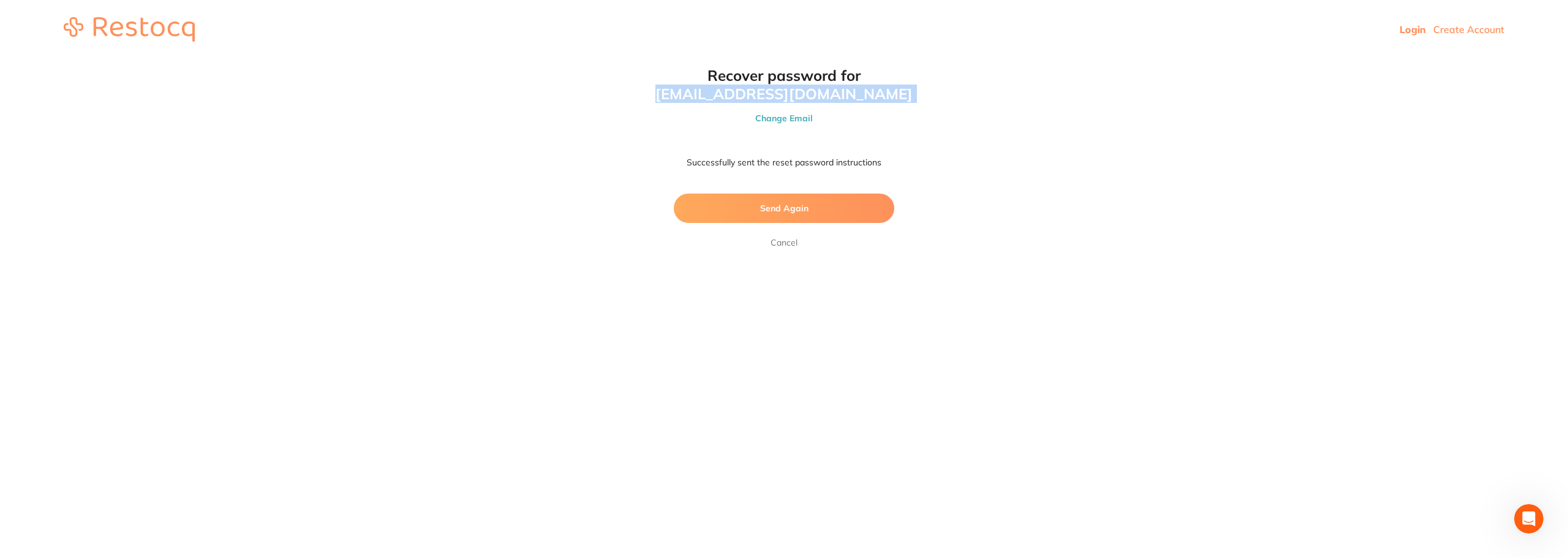
click at [917, 94] on h1 "Recover password for hmtordering@beyonddentalcare.com.au" at bounding box center [784, 85] width 269 height 37
click at [926, 59] on html "Login Create Account Welcome Back Login with email hmtordering@beyonddentalcare…" at bounding box center [784, 29] width 1568 height 59
click at [1413, 27] on link "Login" at bounding box center [1413, 29] width 27 height 13
click at [1410, 31] on link "Login" at bounding box center [1413, 29] width 27 height 13
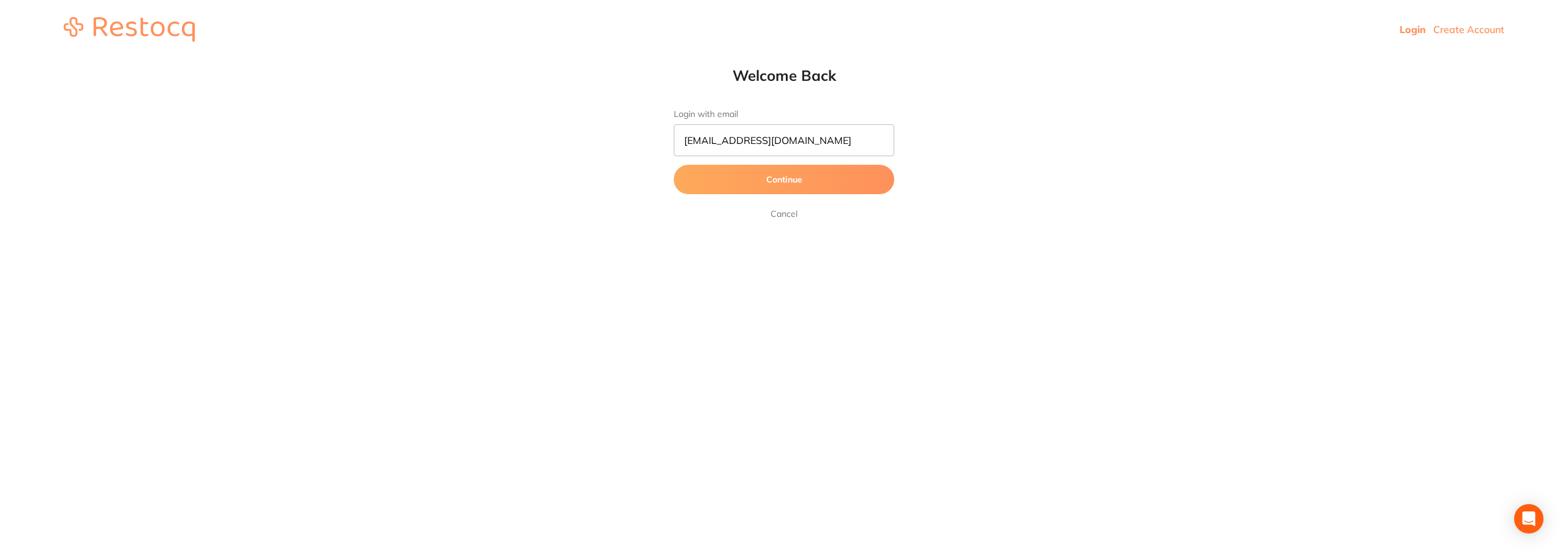
click at [785, 179] on button "Continue" at bounding box center [784, 180] width 221 height 29
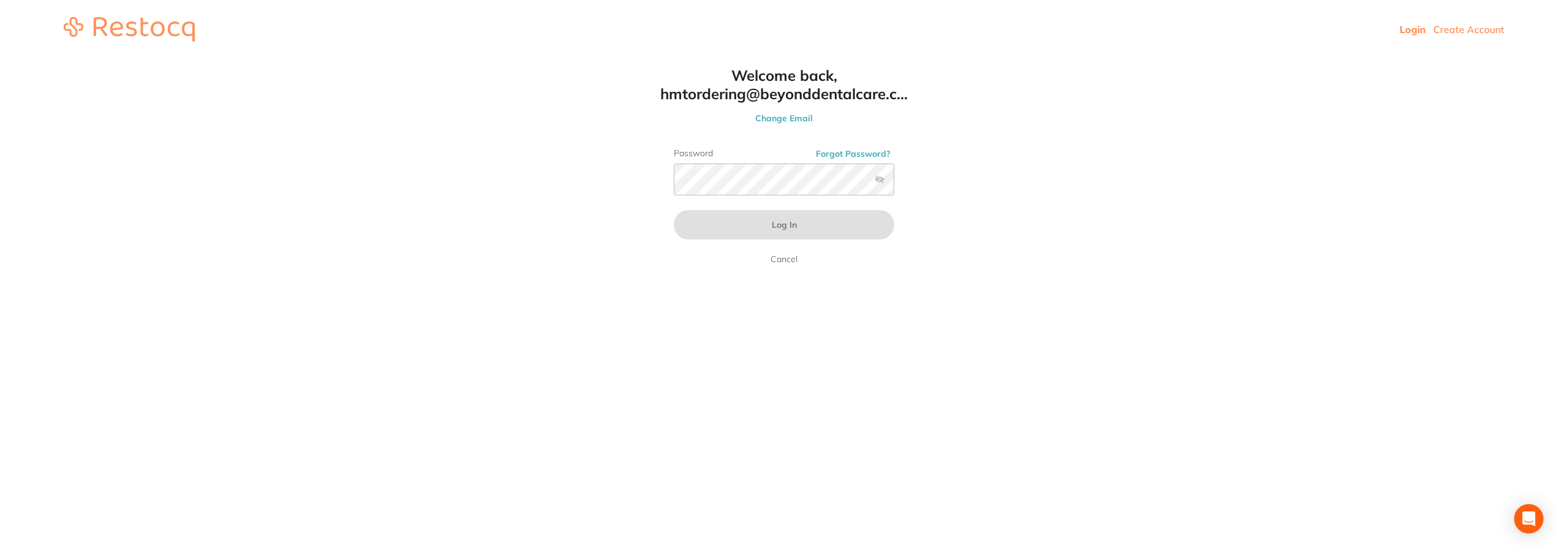
click at [970, 59] on html "Login Create Account Welcome Back Login with email hmtordering@beyonddentalcare…" at bounding box center [784, 29] width 1568 height 59
click at [770, 118] on button "Change Email" at bounding box center [784, 118] width 269 height 11
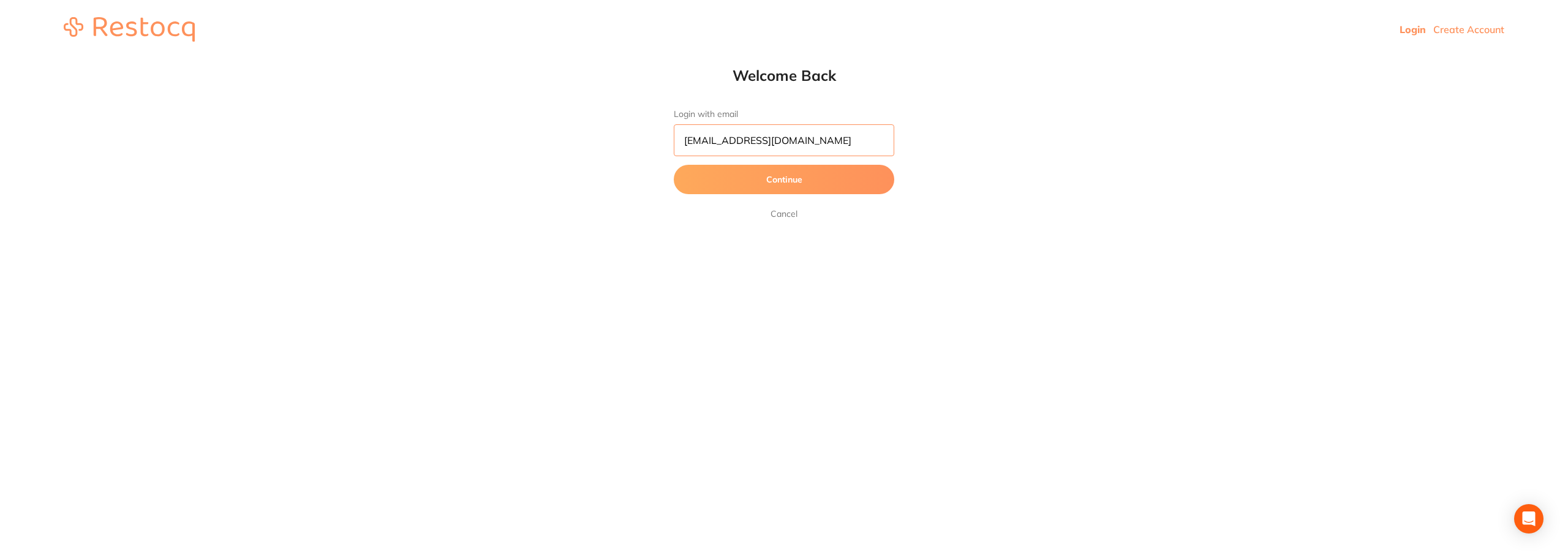
click at [731, 141] on input "hmtordering@beyonddentalcare.com.au" at bounding box center [784, 140] width 221 height 32
click at [744, 177] on button "Continue" at bounding box center [784, 180] width 221 height 29
drag, startPoint x: 747, startPoint y: 149, endPoint x: 659, endPoint y: 140, distance: 88.5
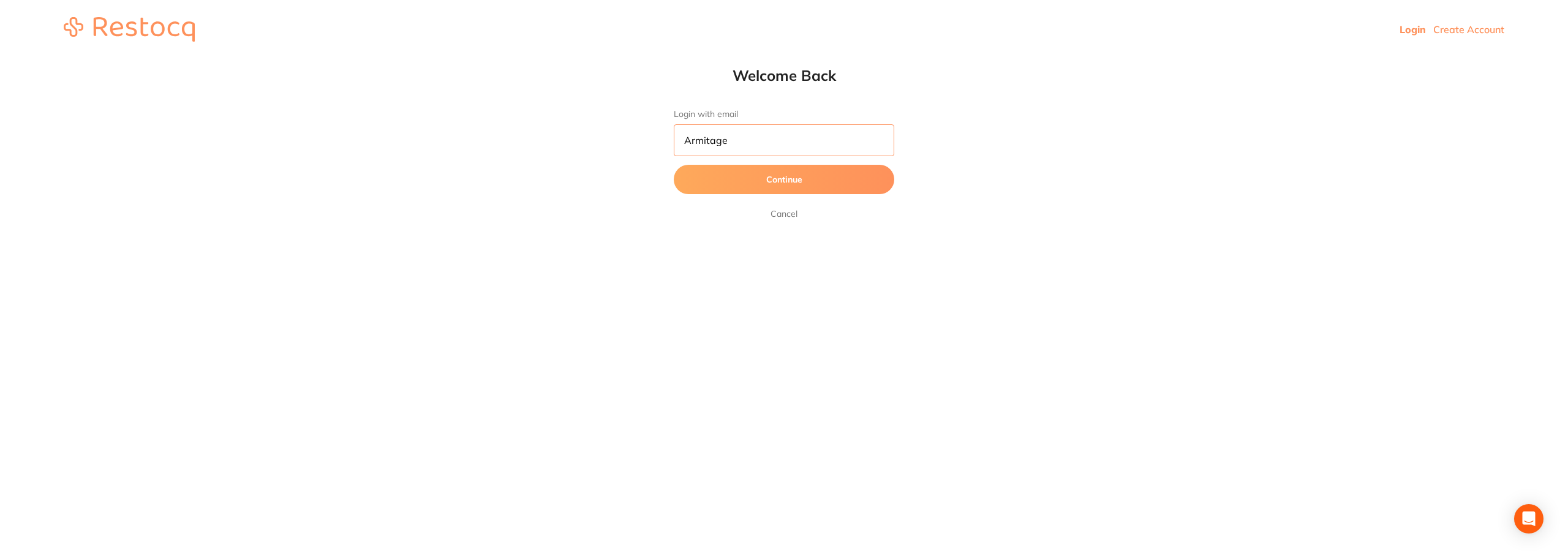
click at [659, 140] on div "Welcome Back Login with email Armitage Continue Cancel" at bounding box center [784, 144] width 269 height 155
type input "[EMAIL_ADDRESS][DOMAIN_NAME]"
click at [805, 185] on button "Continue" at bounding box center [784, 180] width 221 height 29
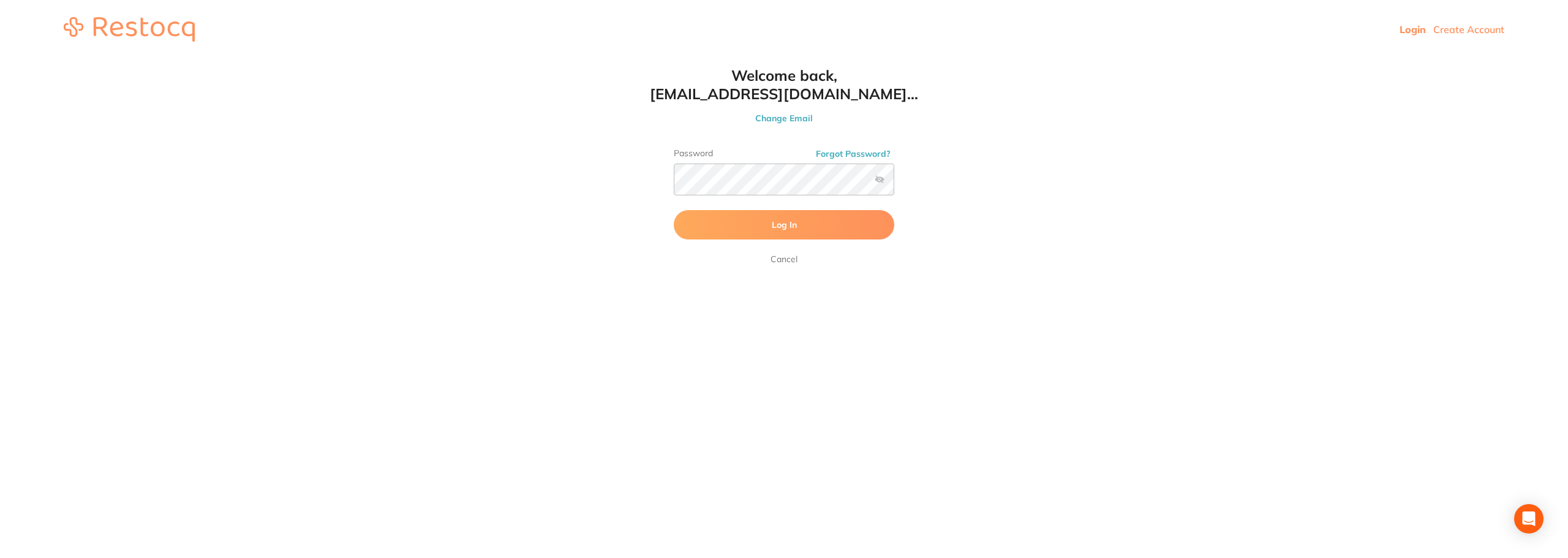
click at [744, 211] on button "Log In" at bounding box center [784, 225] width 221 height 29
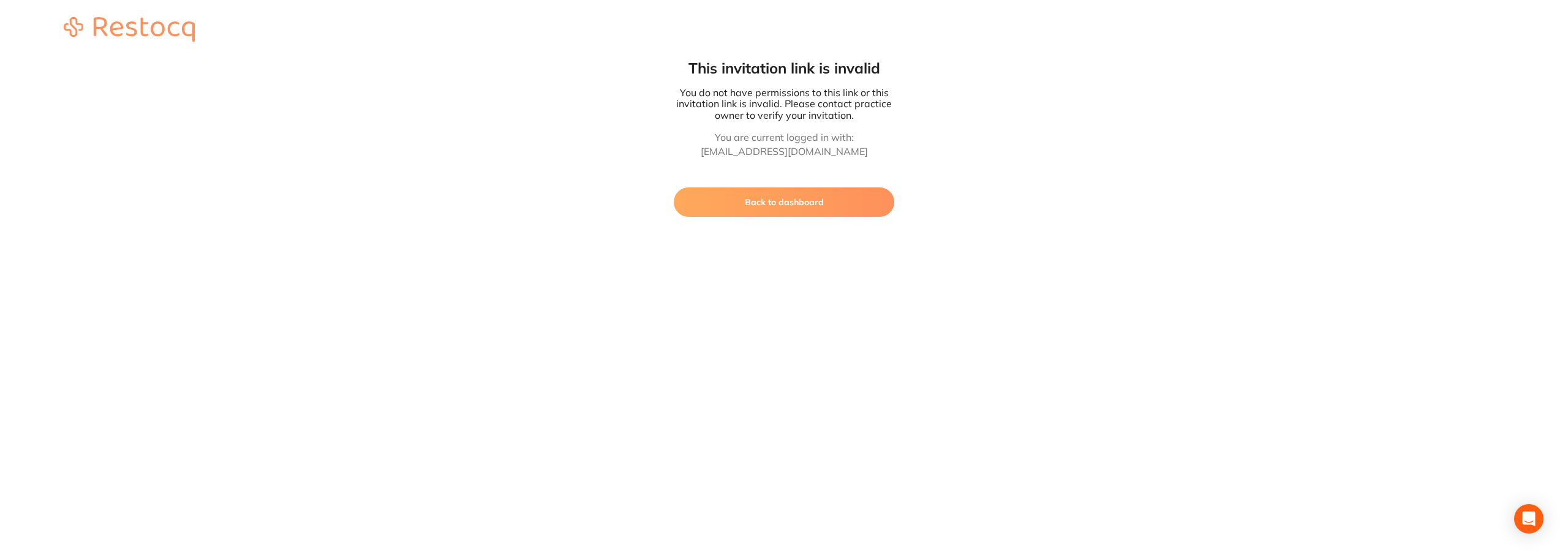
click at [795, 201] on button "Back to dashboard" at bounding box center [784, 202] width 221 height 29
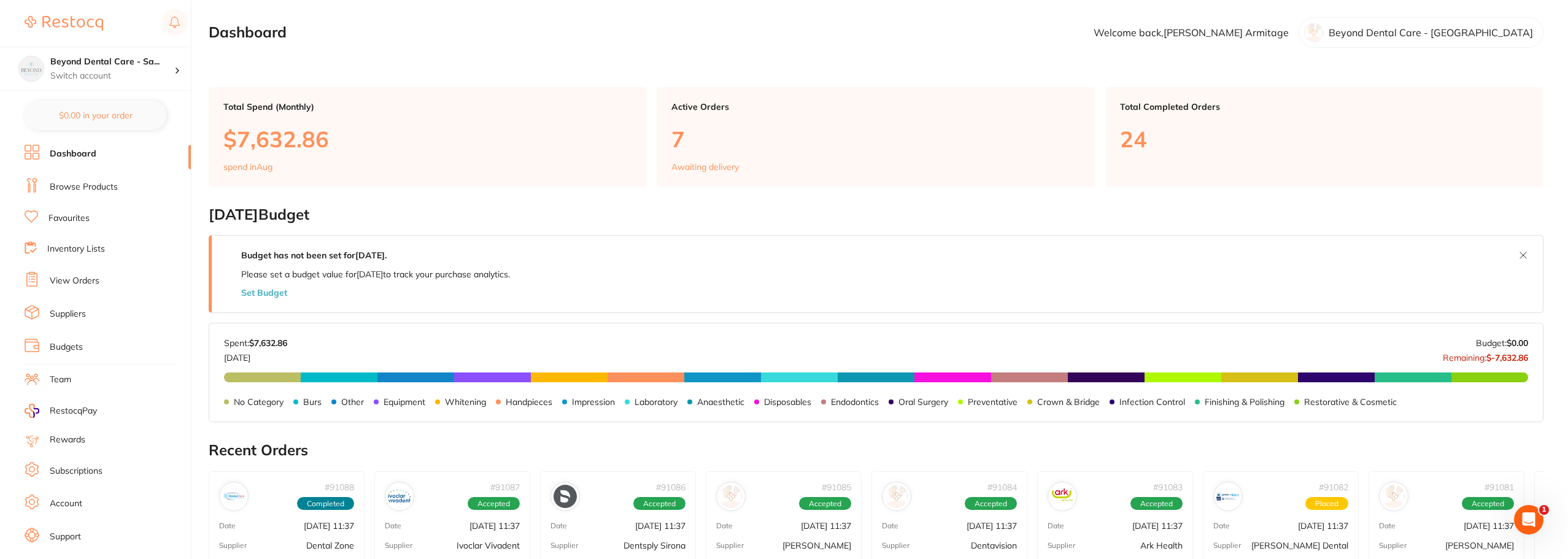
scroll to position [21, 0]
click at [105, 74] on p "Switch account" at bounding box center [112, 76] width 124 height 13
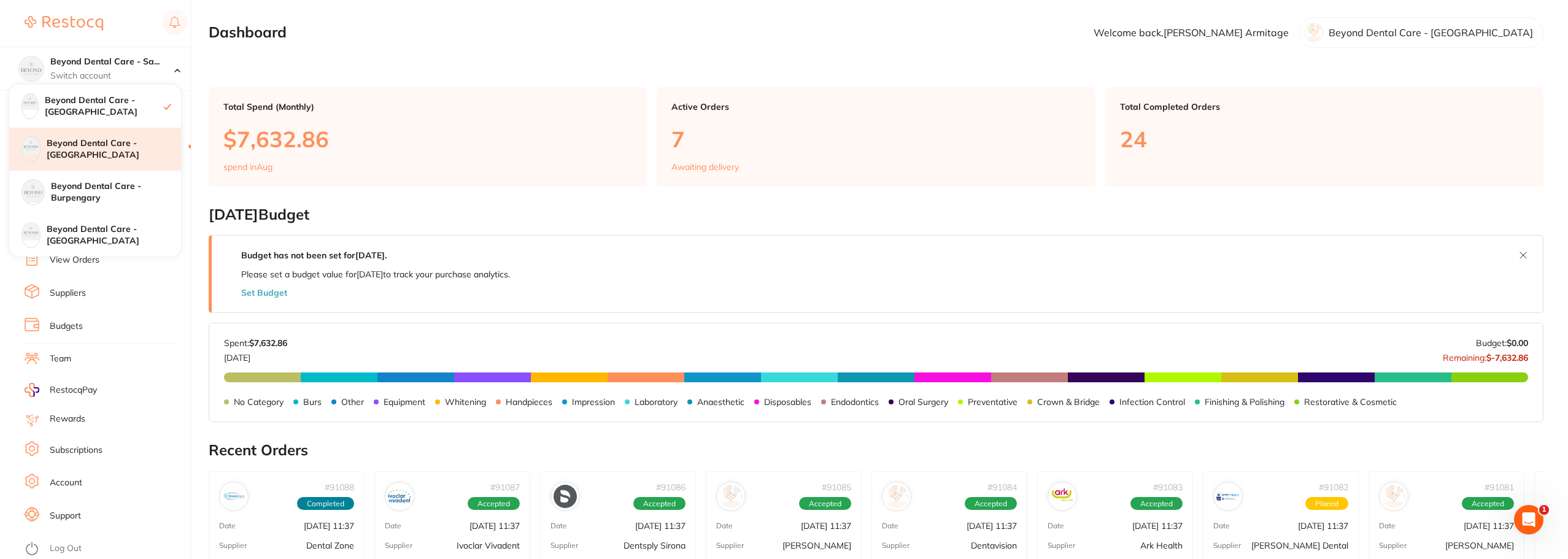
click at [108, 153] on h4 "Beyond Dental Care - [GEOGRAPHIC_DATA]" at bounding box center [114, 149] width 134 height 24
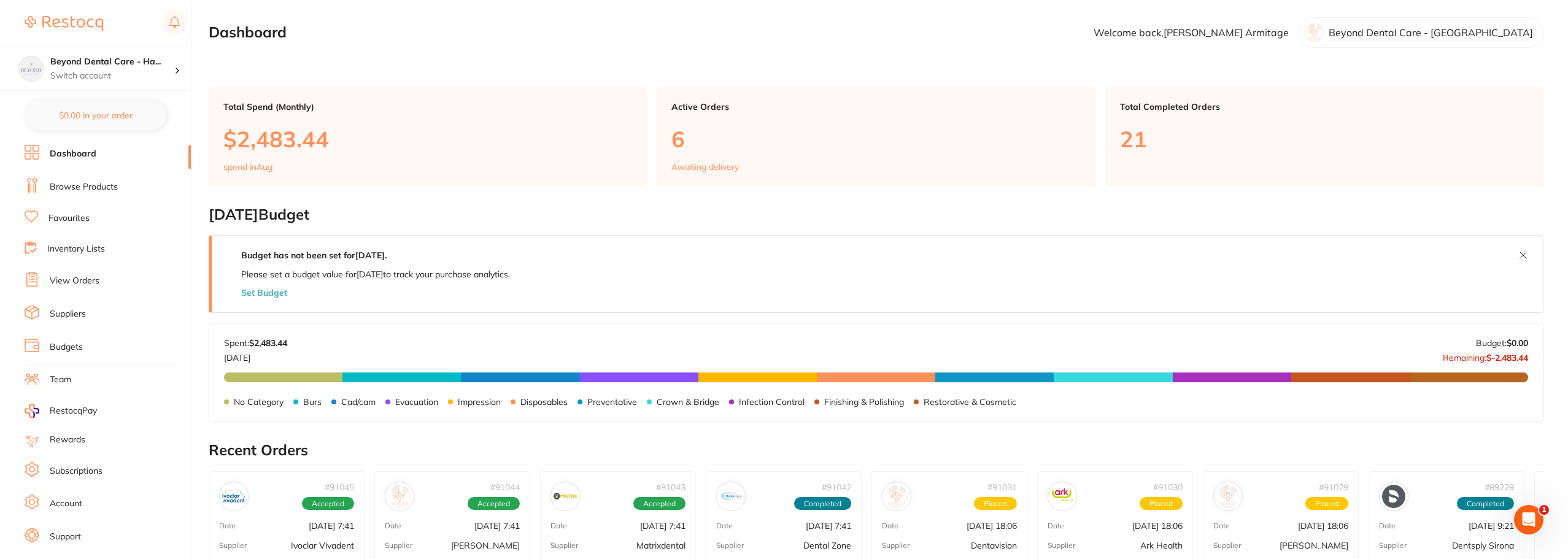
click at [68, 375] on link "Team" at bounding box center [60, 380] width 21 height 13
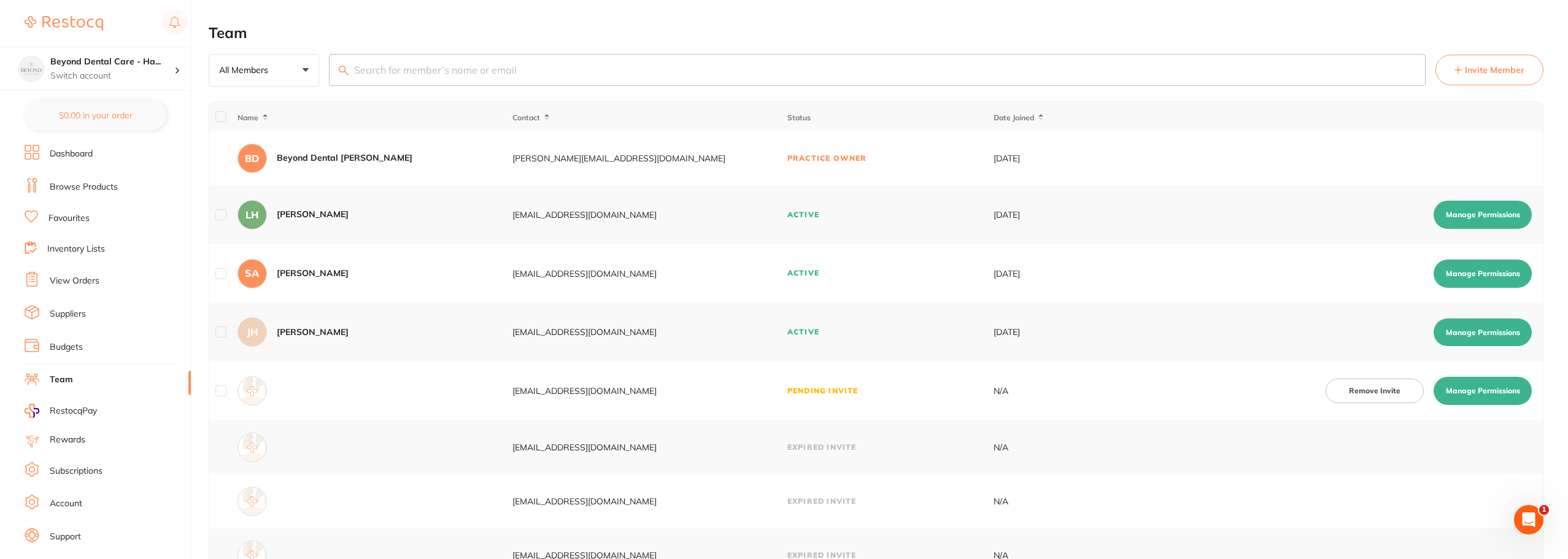
click at [1491, 386] on button "Manage Permissions" at bounding box center [1482, 391] width 98 height 28
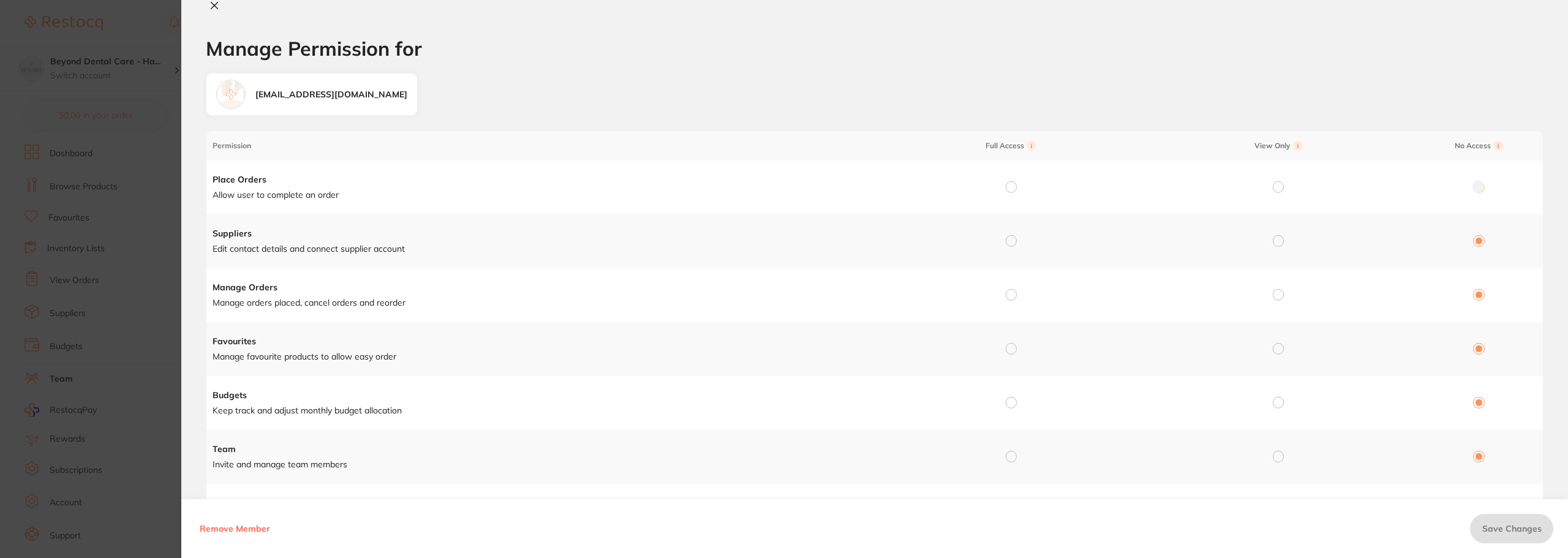
click at [219, 5] on button at bounding box center [214, 6] width 17 height 13
checkbox input "false"
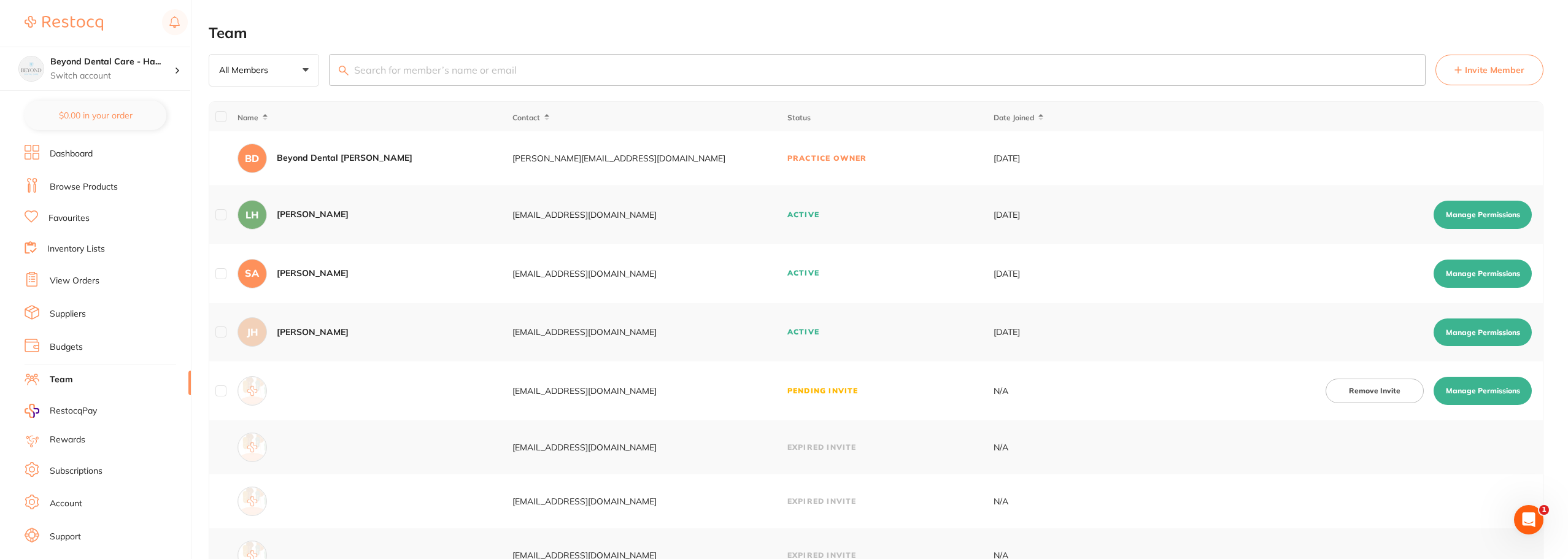
click at [1354, 393] on button "Remove Invite" at bounding box center [1375, 390] width 98 height 24
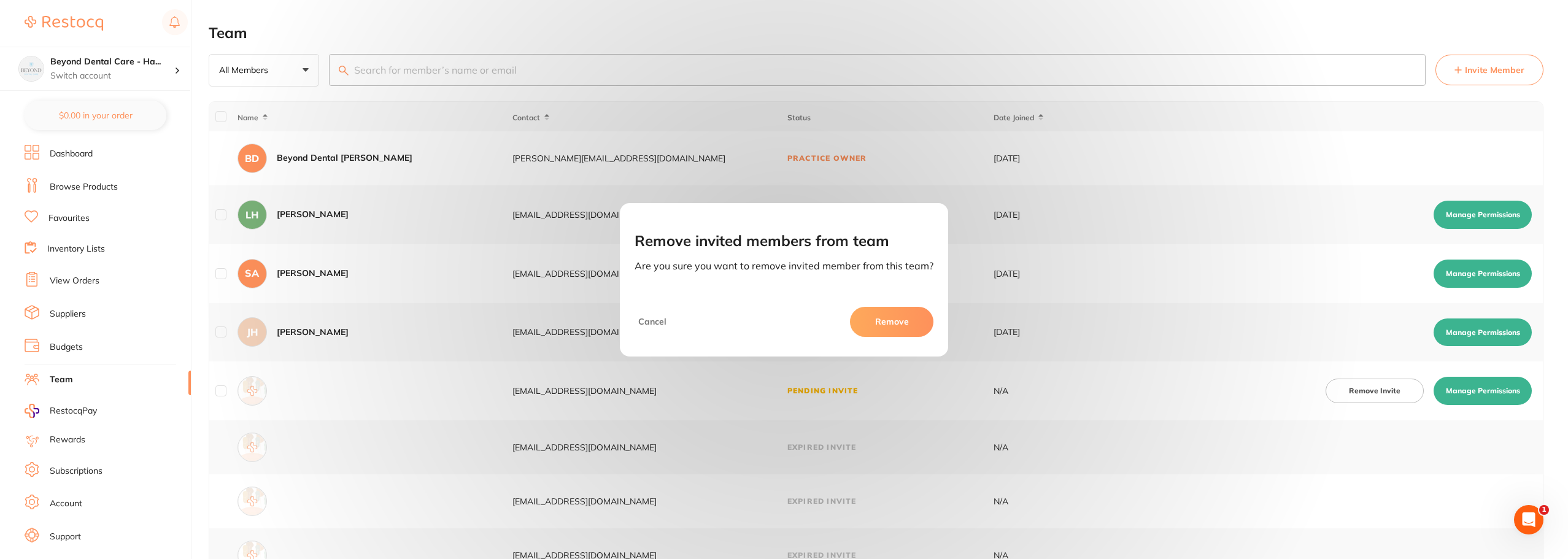
click at [860, 307] on button "Remove" at bounding box center [892, 322] width 83 height 29
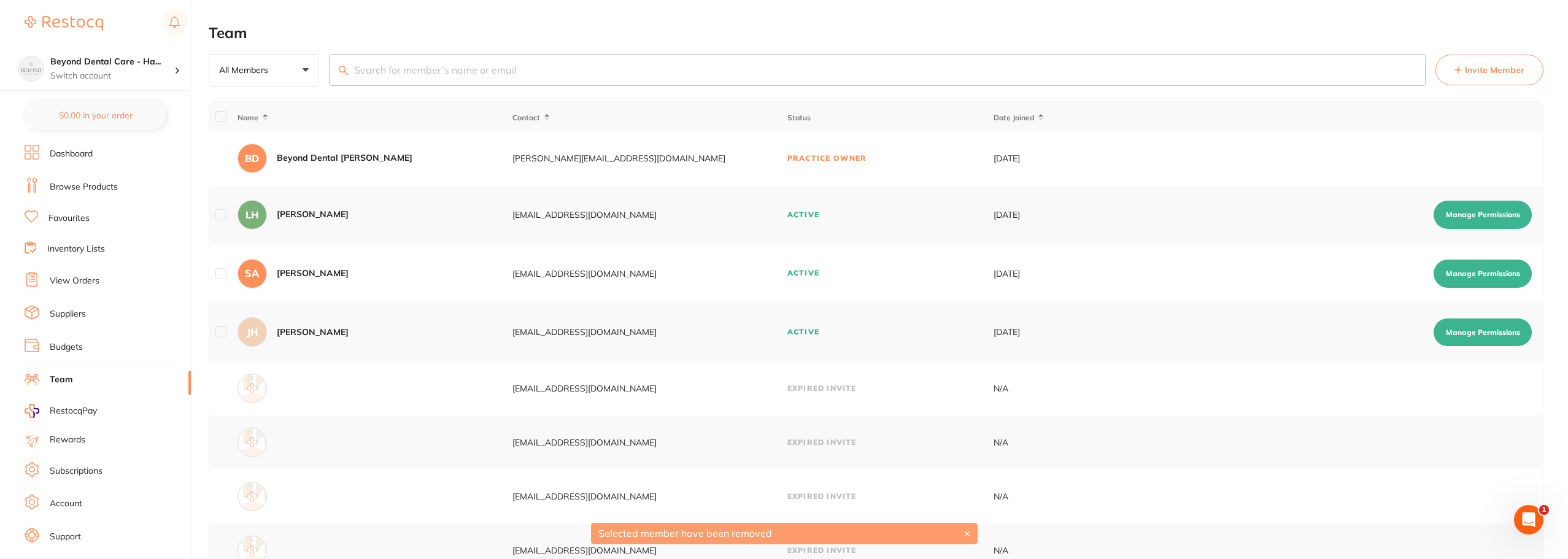
click at [877, 313] on td "Active" at bounding box center [890, 333] width 207 height 59
click at [1495, 69] on span "Invite Member" at bounding box center [1494, 70] width 60 height 13
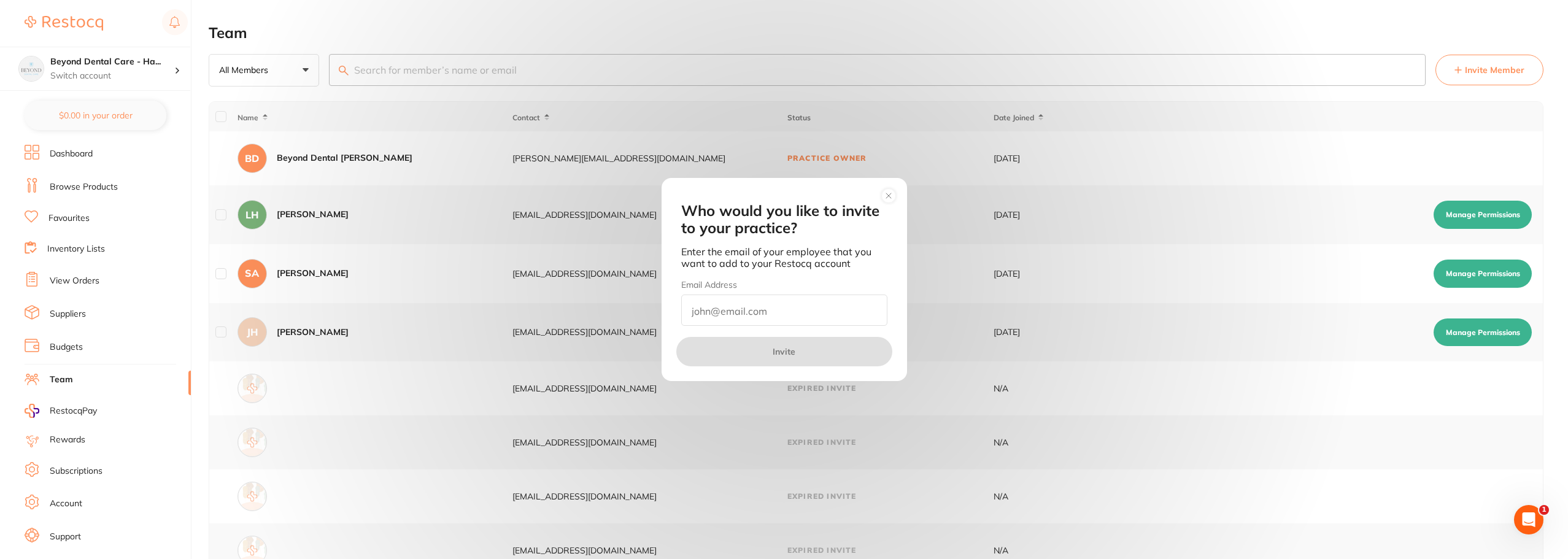
click at [709, 306] on input "email" at bounding box center [785, 310] width 207 height 31
type input "[EMAIL_ADDRESS][DOMAIN_NAME]"
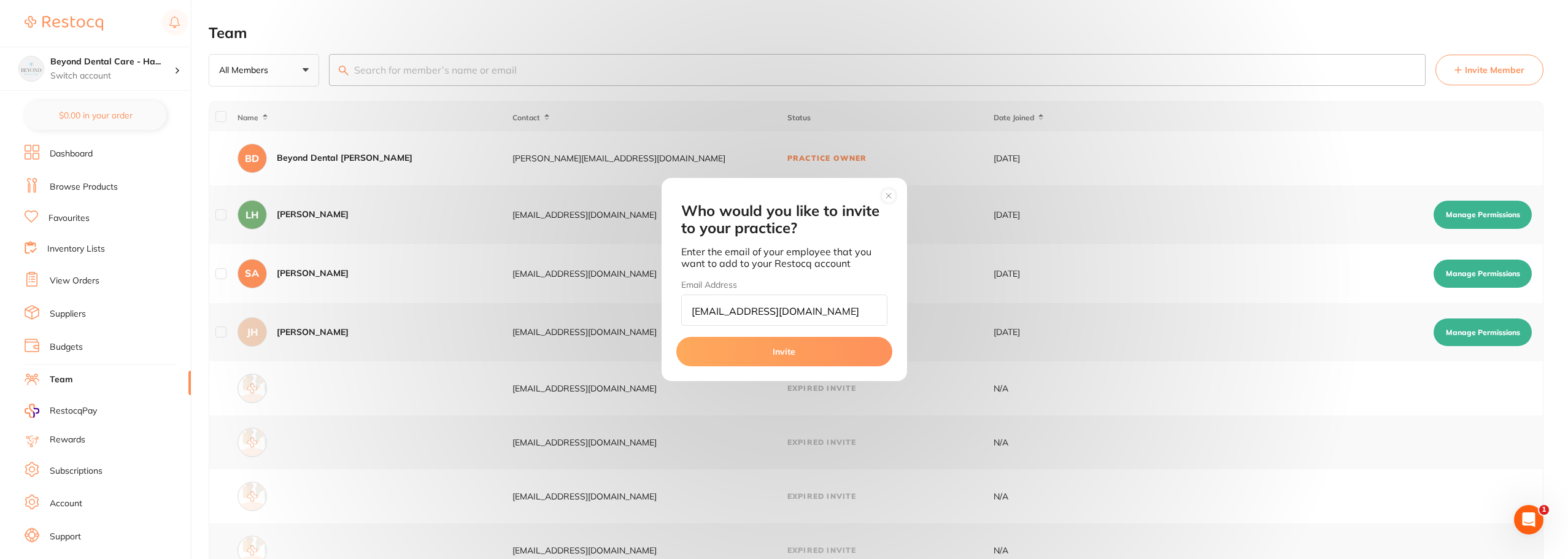
click at [794, 358] on button "Invite" at bounding box center [784, 352] width 216 height 29
click at [1524, 16] on div "Who would you like to invite to your practice? Enter the email of your employee…" at bounding box center [784, 280] width 1568 height 559
click at [884, 190] on circle at bounding box center [888, 195] width 14 height 14
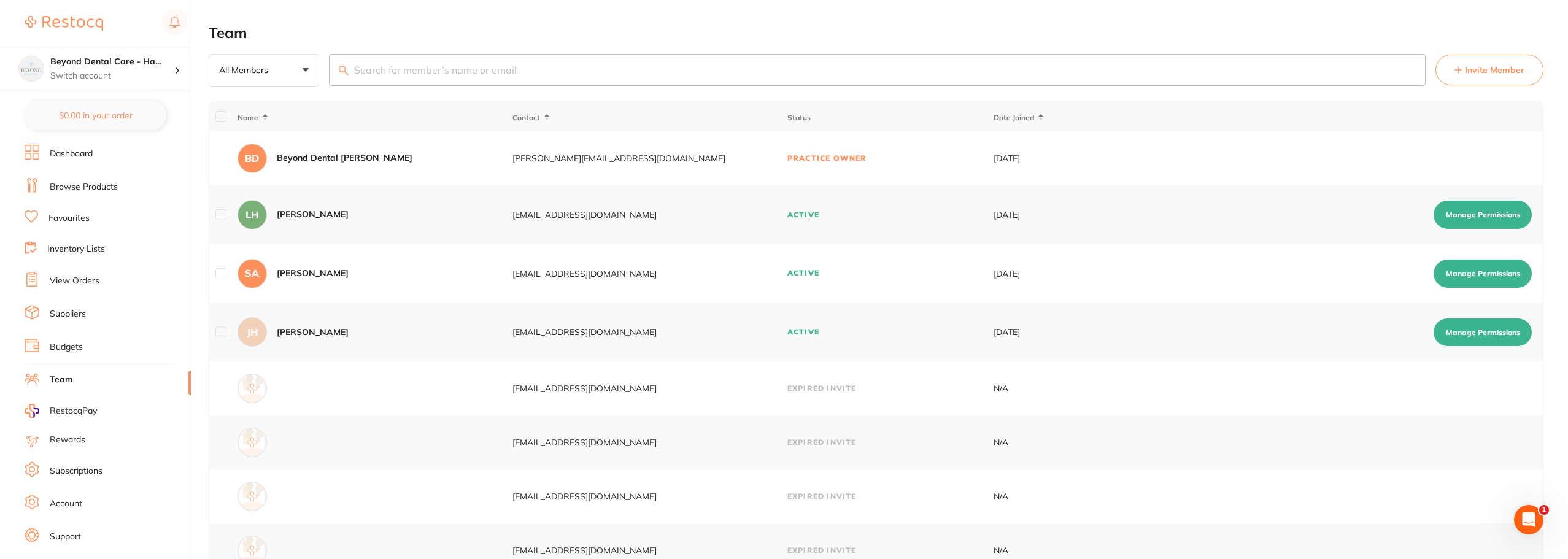
scroll to position [21, 0]
click at [77, 551] on link "Log Out" at bounding box center [65, 549] width 32 height 13
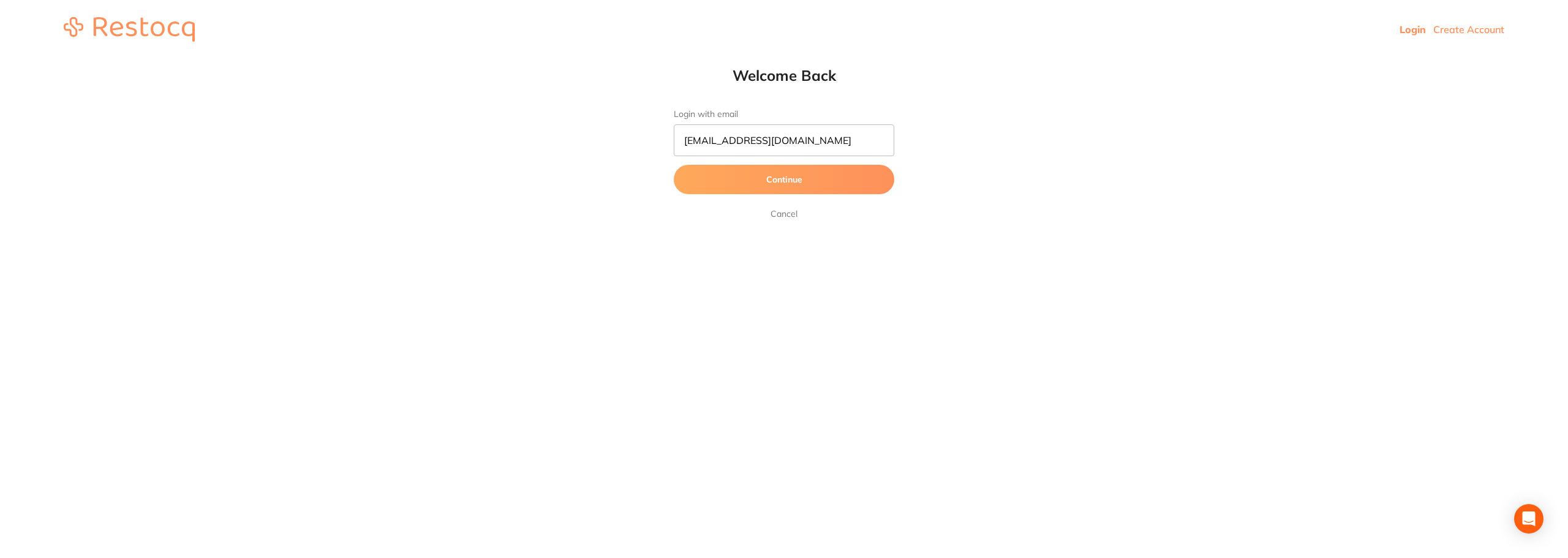
click at [775, 181] on button "Continue" at bounding box center [784, 180] width 221 height 29
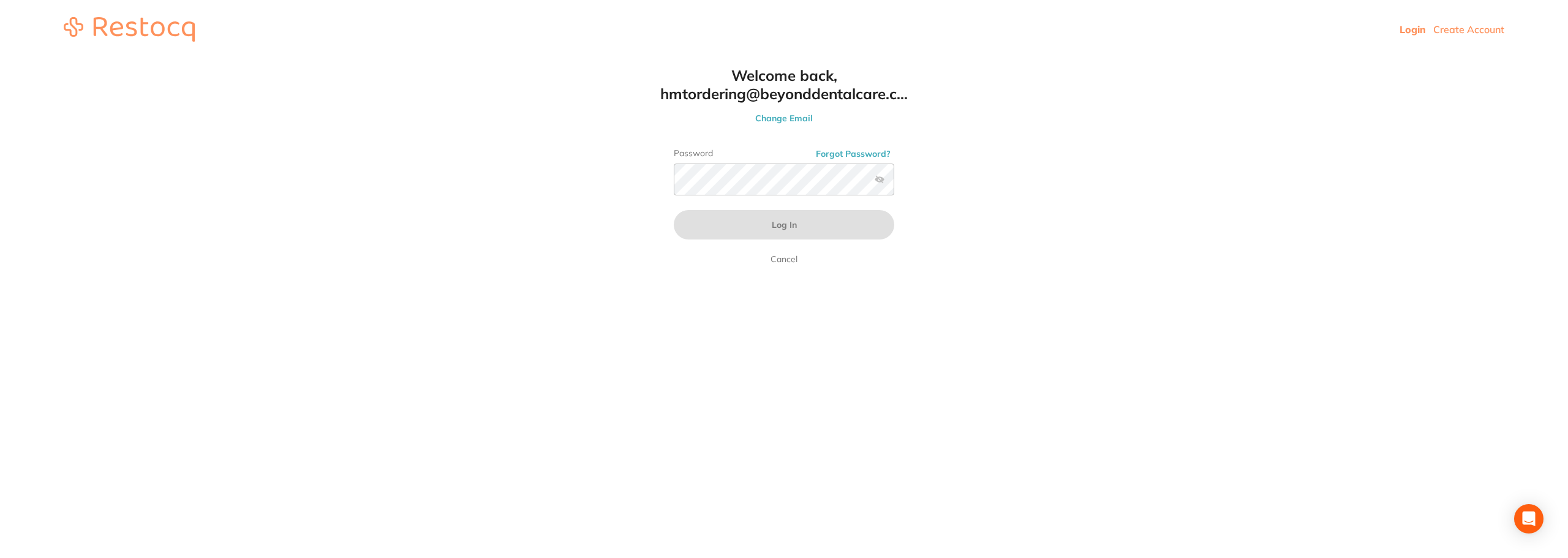
click at [1206, 59] on html "Login Create Account Welcome Back Login with email hmtordering@beyonddentalcare…" at bounding box center [784, 29] width 1568 height 59
click at [800, 264] on form "Password Forgot Password? Log In Cancel" at bounding box center [784, 207] width 221 height 119
click at [791, 261] on link "Cancel" at bounding box center [784, 259] width 32 height 15
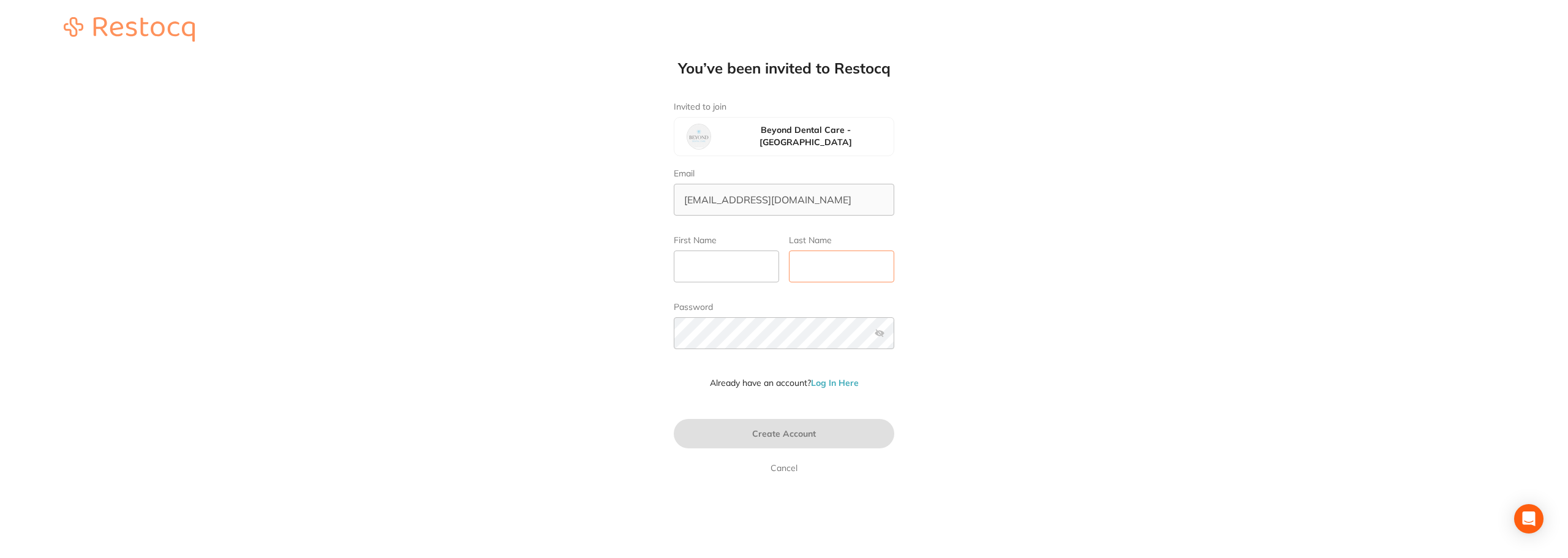
type input "[EMAIL_ADDRESS][DOMAIN_NAME]"
click at [741, 271] on input "First Name" at bounding box center [726, 266] width 105 height 32
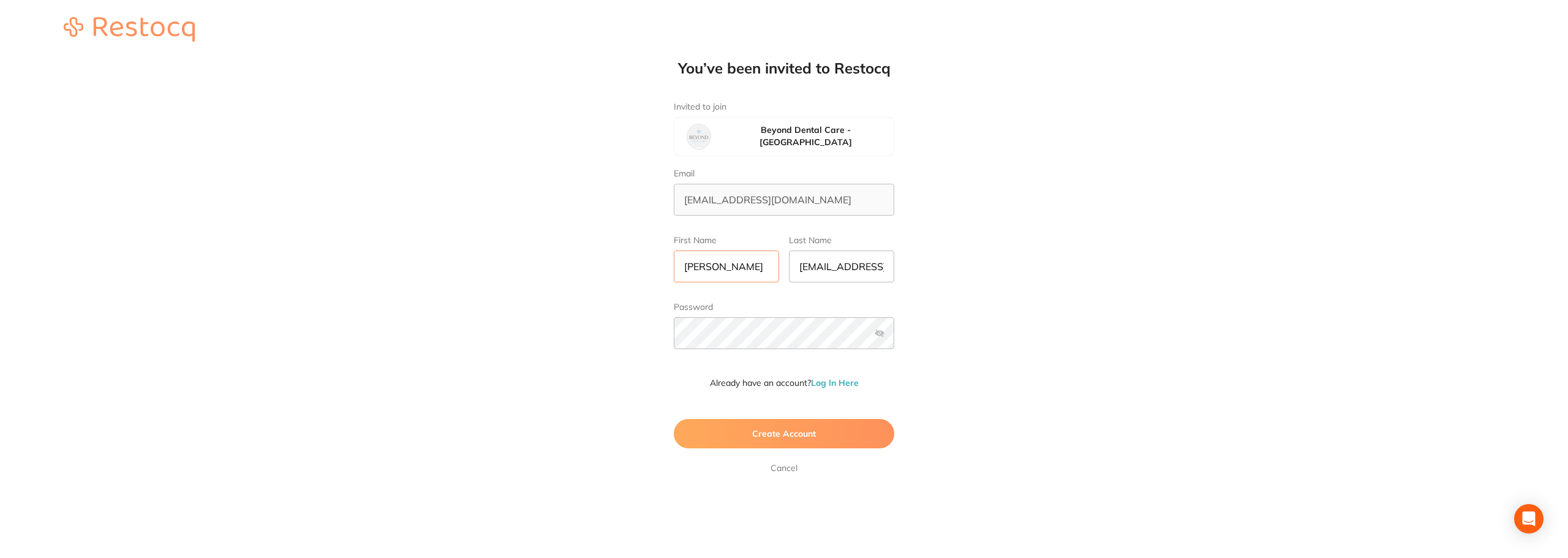
type input "[PERSON_NAME]"
type input "Ordering"
click at [883, 338] on label at bounding box center [879, 333] width 10 height 10
click at [894, 337] on input "checkbox" at bounding box center [894, 337] width 0 height 0
click at [737, 430] on button "Create Account" at bounding box center [784, 434] width 221 height 29
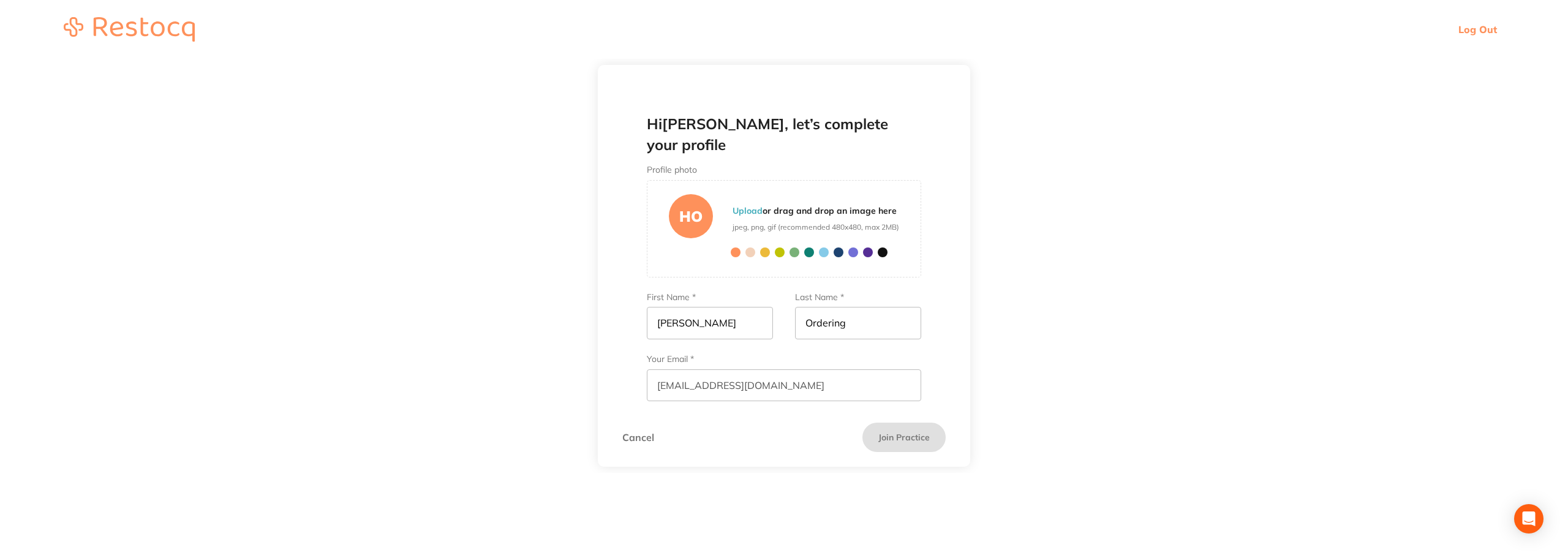
click at [755, 412] on section "Cancel Join Practice" at bounding box center [784, 437] width 372 height 59
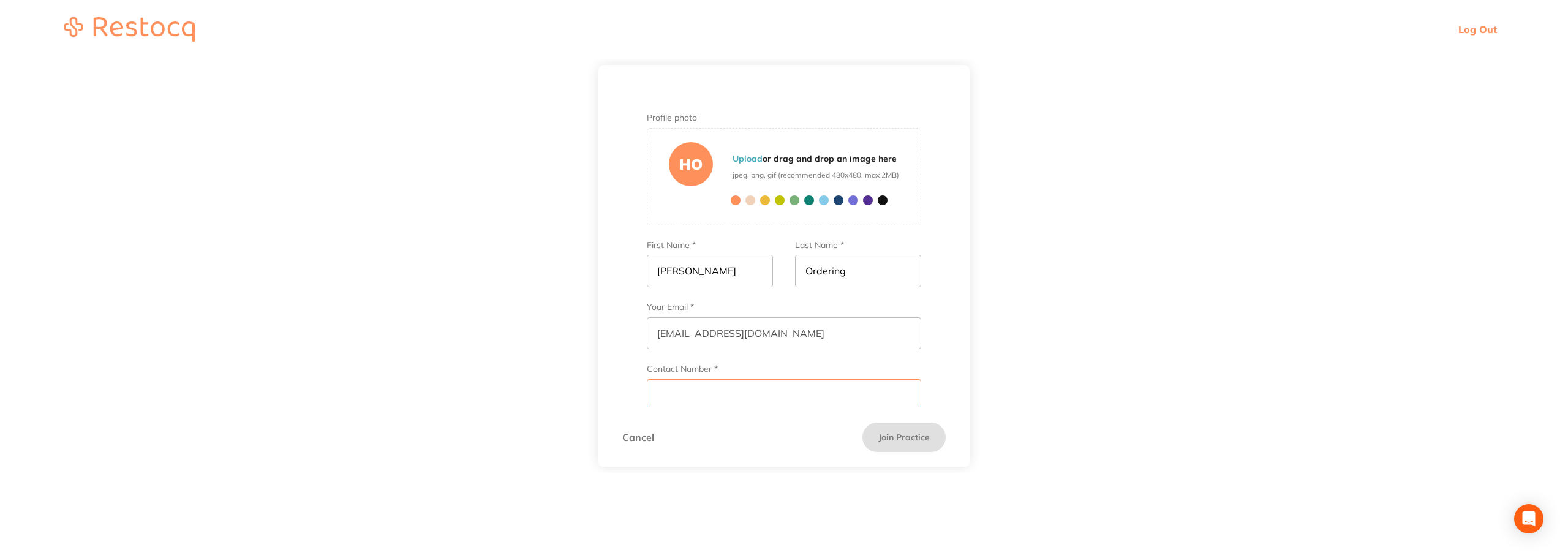
click at [674, 379] on input "Contact Number *" at bounding box center [784, 395] width 275 height 32
type input "0732682116"
click at [915, 433] on button "Join Practice" at bounding box center [904, 437] width 83 height 29
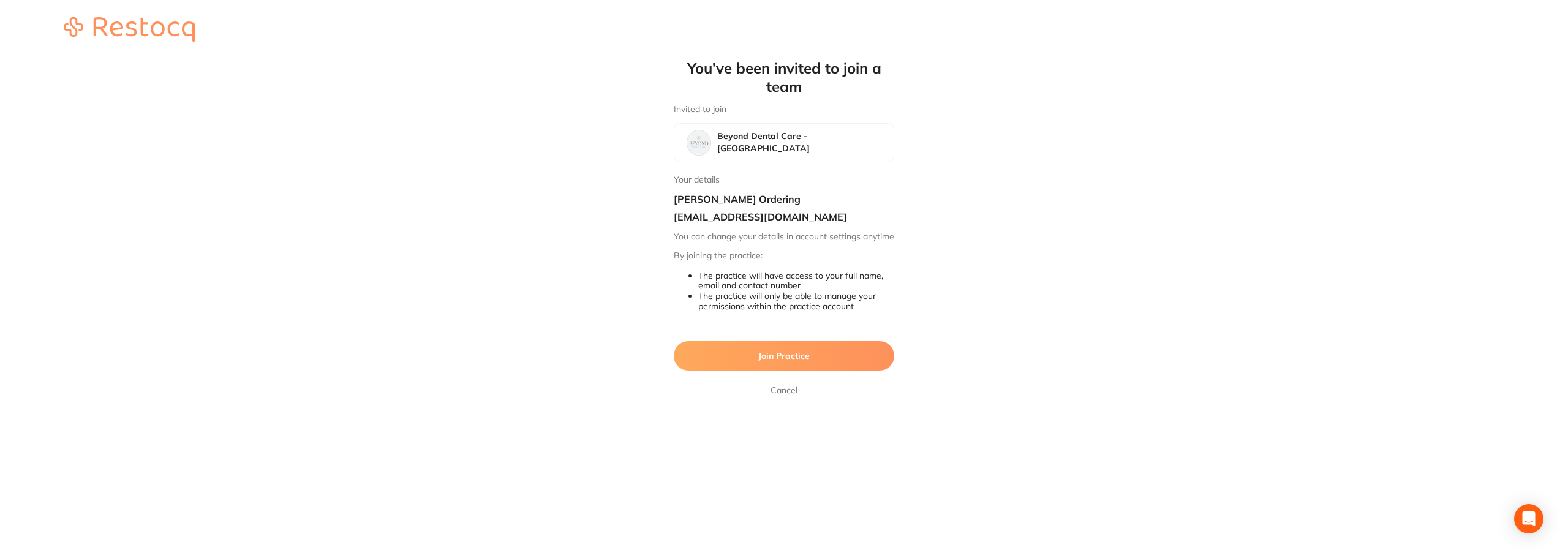
click at [781, 359] on button "Join Practice" at bounding box center [784, 356] width 221 height 29
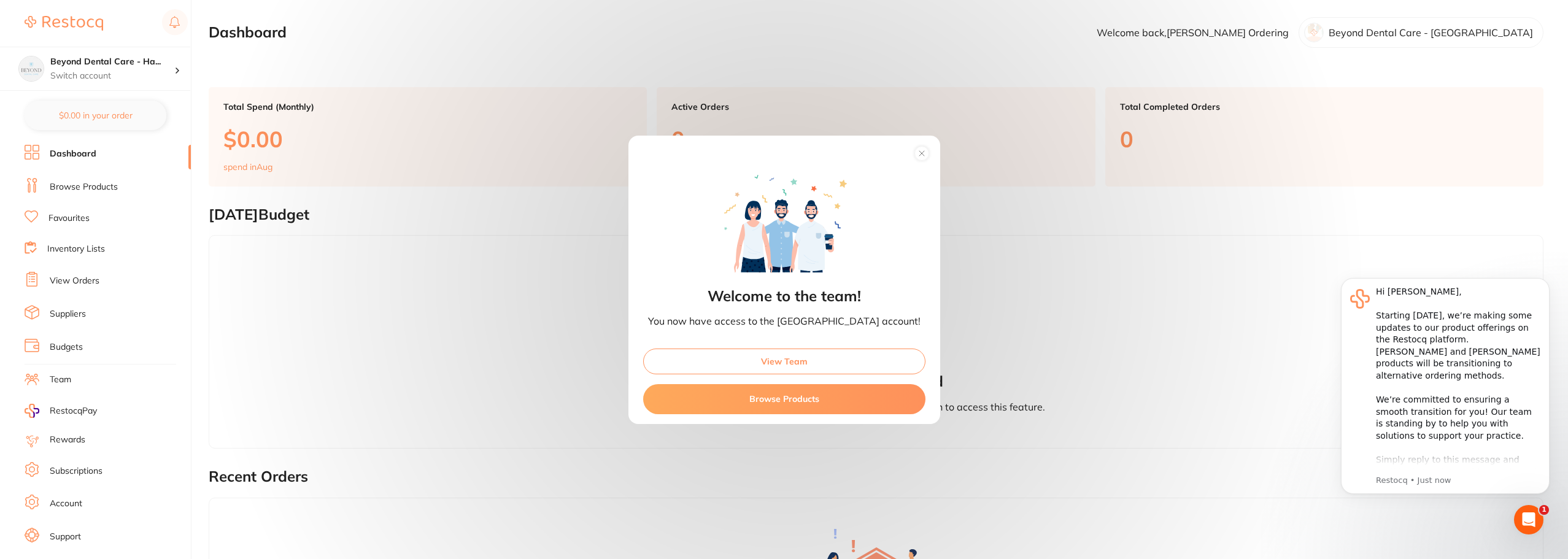
click at [319, 476] on div "Welcome to the team! You now have access to the [GEOGRAPHIC_DATA] account! View…" at bounding box center [784, 280] width 1568 height 559
click at [86, 80] on div "Welcome to the team! You now have access to the [GEOGRAPHIC_DATA] account! View…" at bounding box center [784, 280] width 1568 height 559
drag, startPoint x: 804, startPoint y: 365, endPoint x: 930, endPoint y: 270, distance: 157.8
click at [954, 311] on div "Welcome to the team! You now have access to the [GEOGRAPHIC_DATA] account! View…" at bounding box center [784, 280] width 1568 height 559
click at [915, 153] on circle at bounding box center [921, 153] width 14 height 14
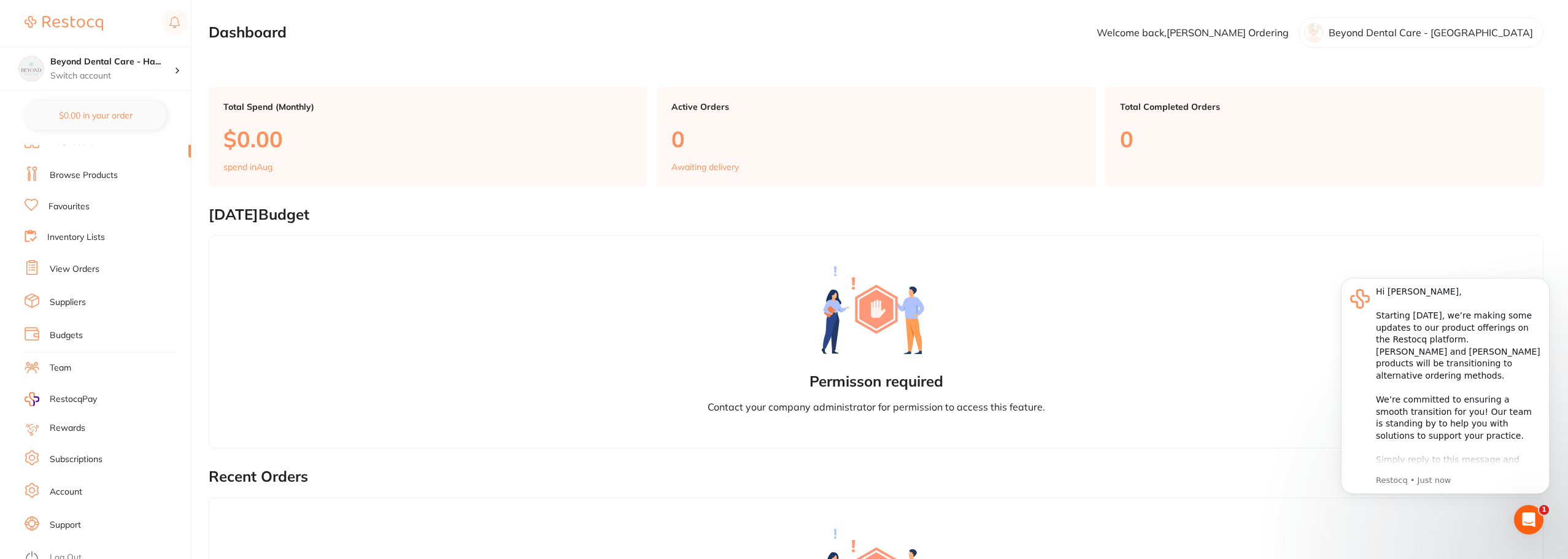
scroll to position [21, 0]
click at [57, 543] on link "Log Out" at bounding box center [65, 549] width 32 height 13
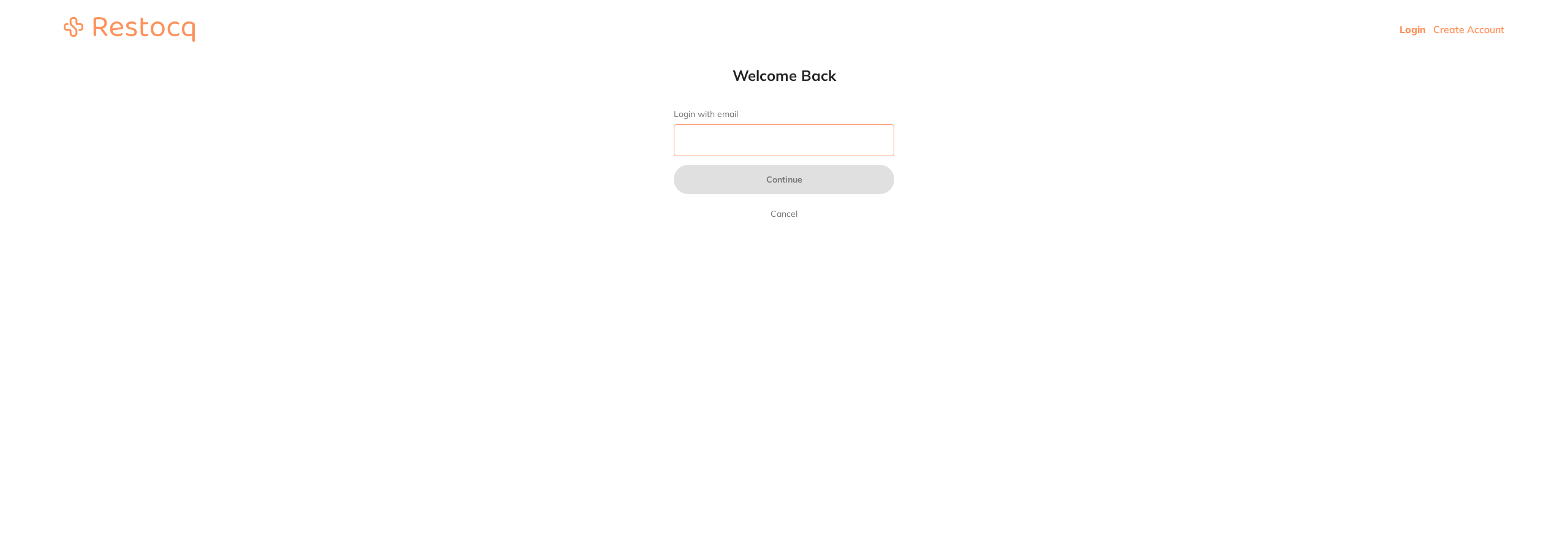
click at [741, 144] on input "Login with email" at bounding box center [784, 140] width 221 height 32
type input "[EMAIL_ADDRESS][DOMAIN_NAME]"
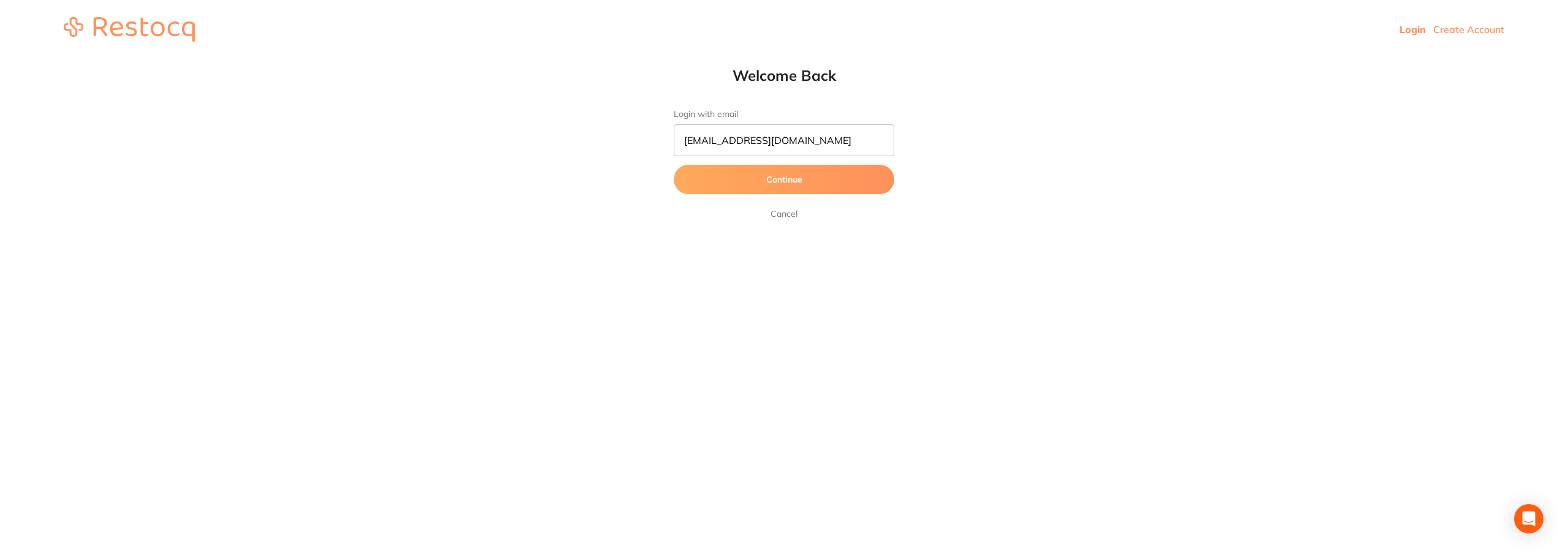
click at [754, 184] on button "Continue" at bounding box center [784, 180] width 221 height 29
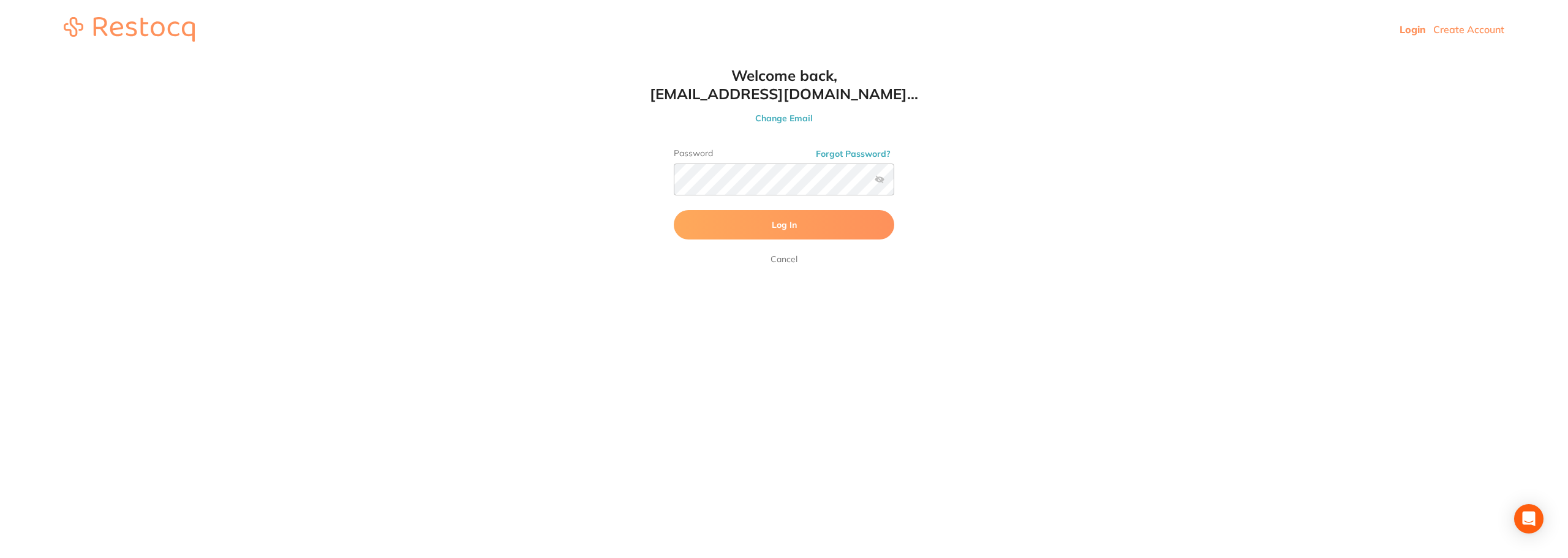
click at [739, 229] on button "Log In" at bounding box center [784, 225] width 221 height 29
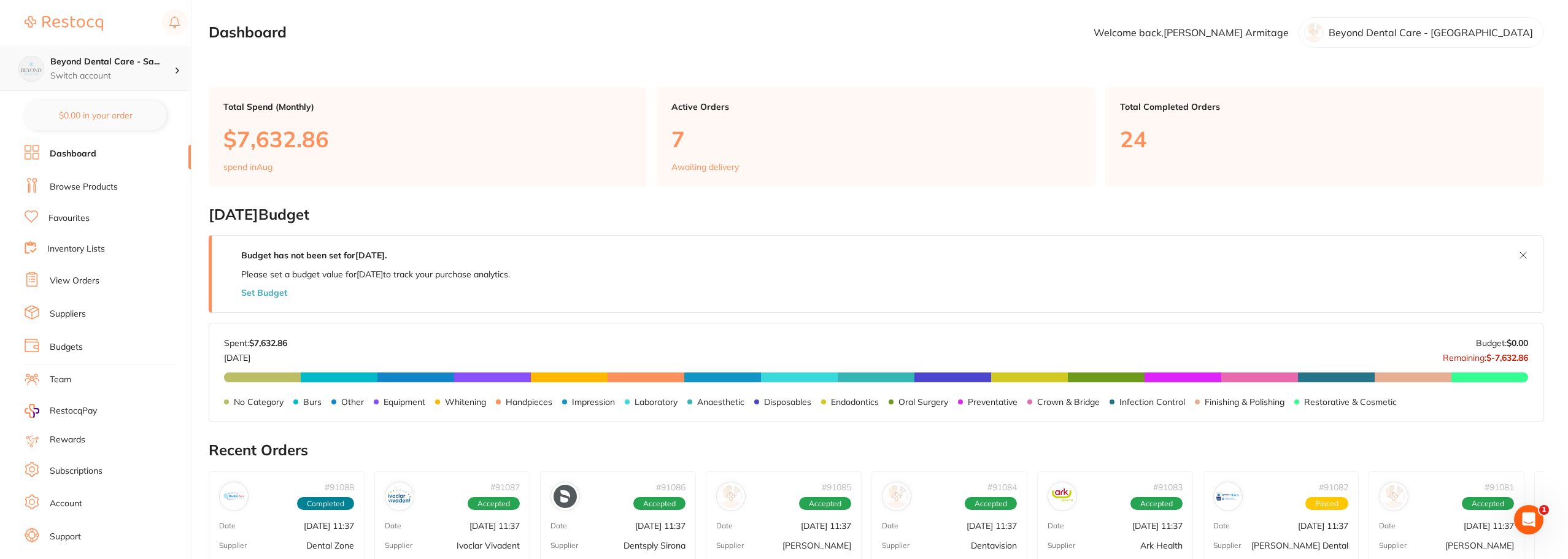
click at [110, 79] on p "Switch account" at bounding box center [112, 76] width 124 height 13
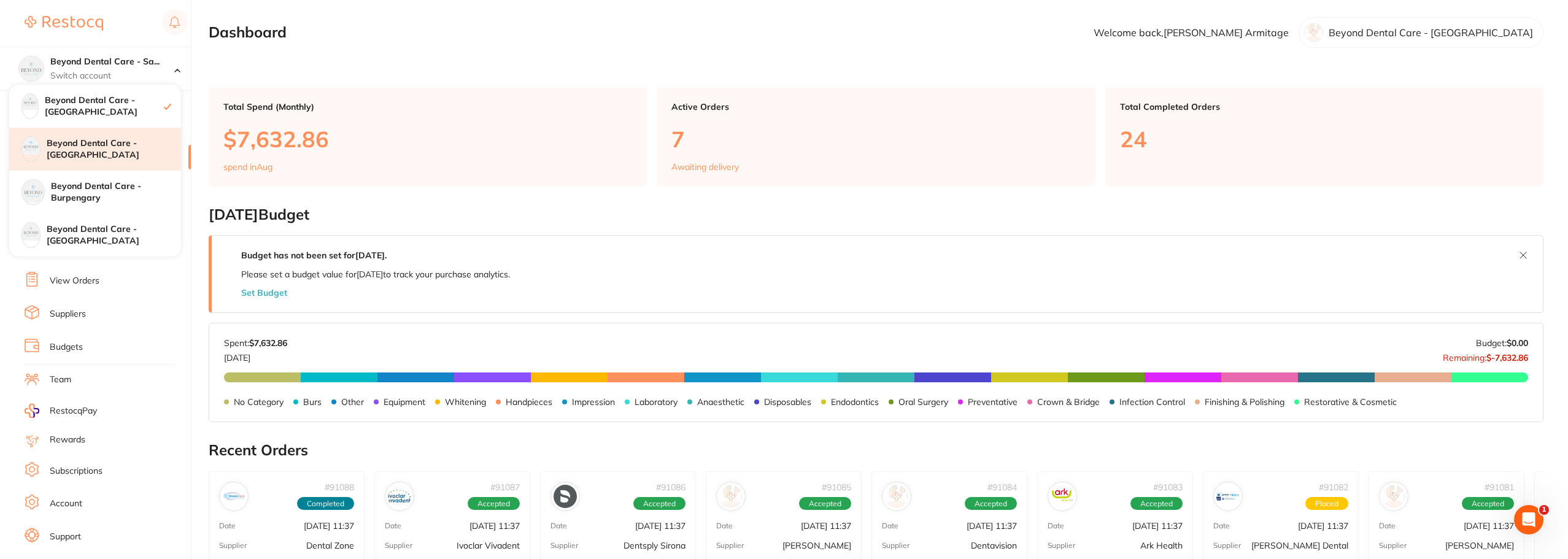
click at [126, 145] on h4 "Beyond Dental Care - [GEOGRAPHIC_DATA]" at bounding box center [114, 149] width 134 height 24
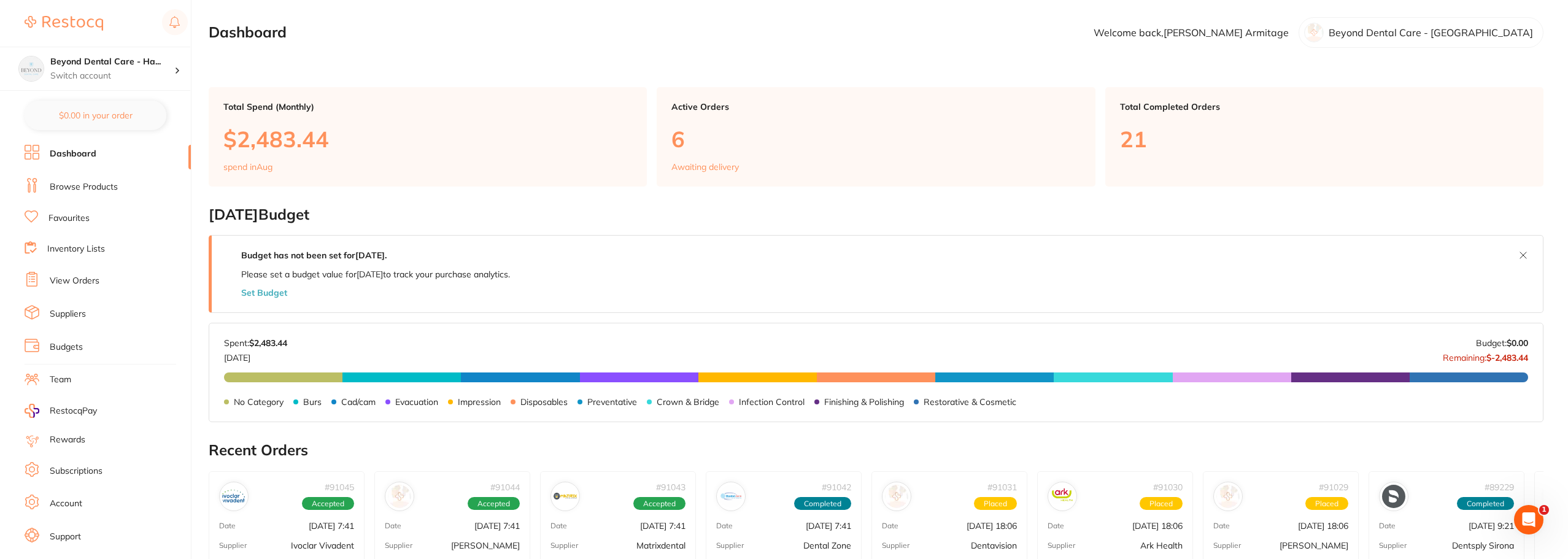
click at [56, 382] on link "Team" at bounding box center [60, 380] width 21 height 13
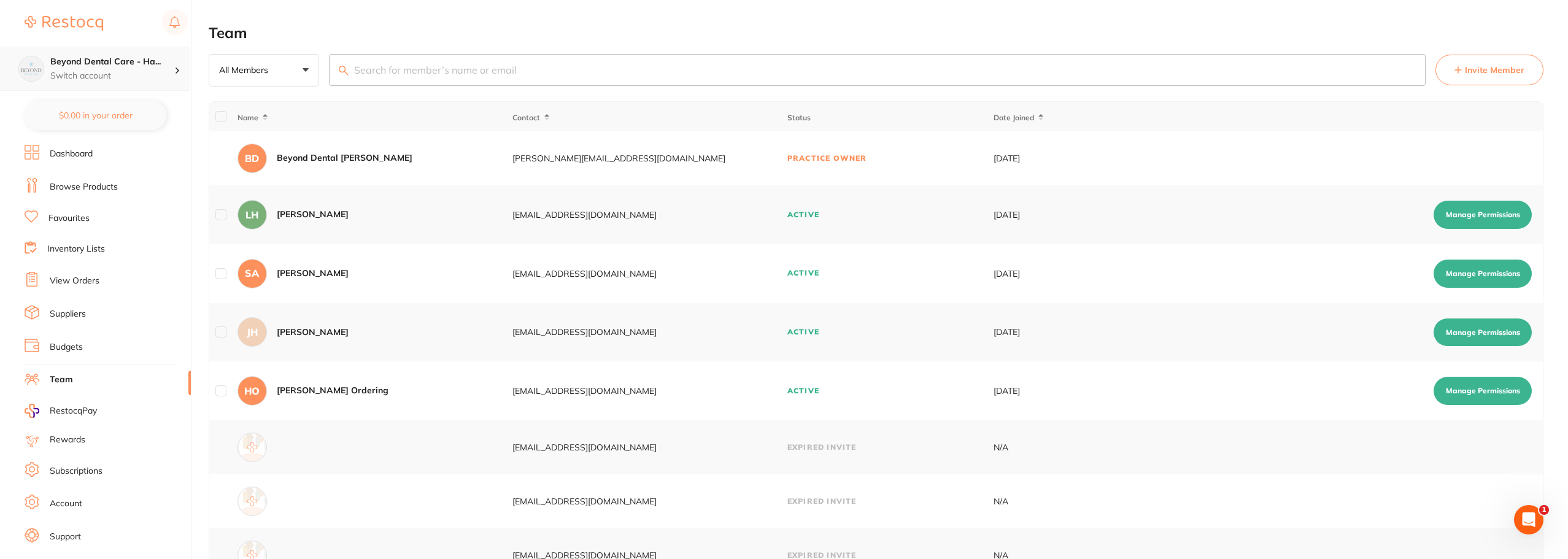
click at [94, 70] on p "Switch account" at bounding box center [112, 76] width 124 height 13
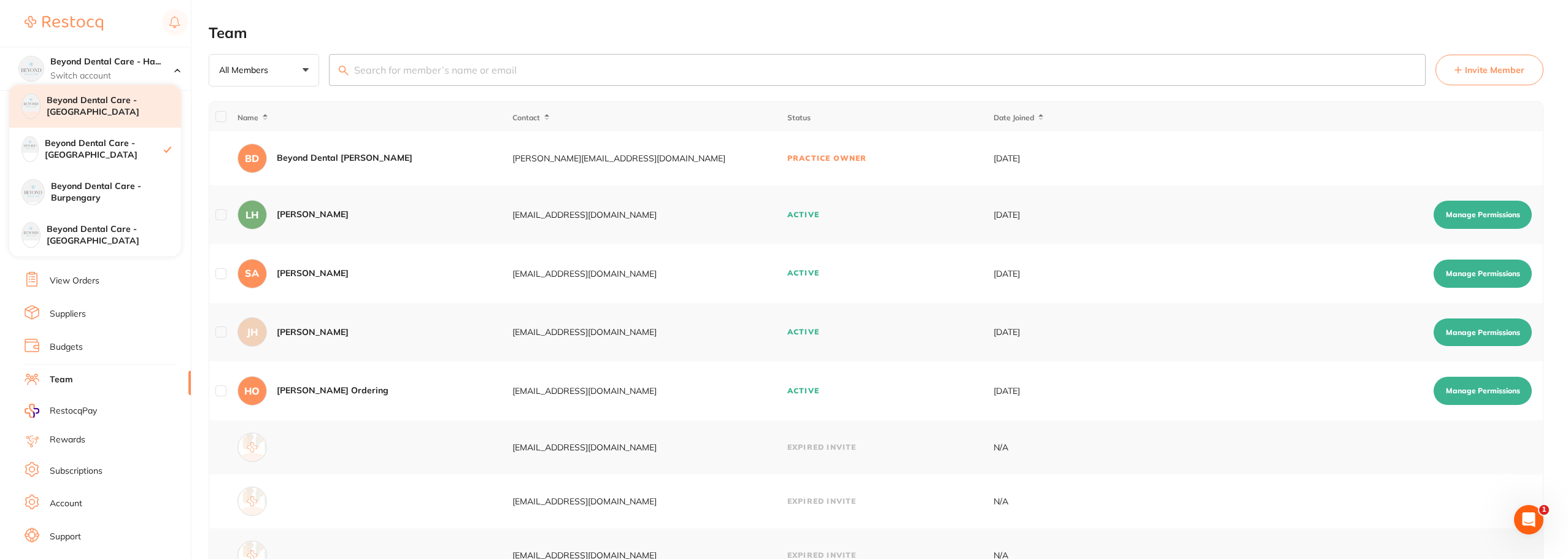
click at [122, 109] on h4 "Beyond Dental Care - [GEOGRAPHIC_DATA]" at bounding box center [114, 106] width 134 height 24
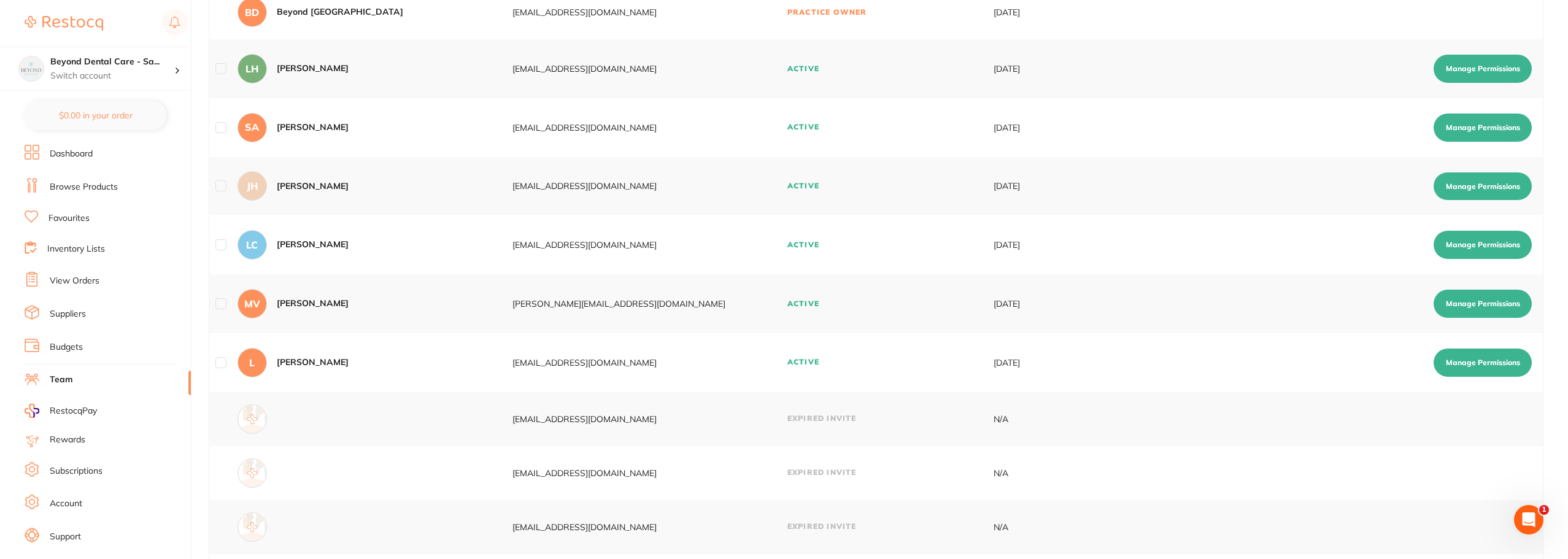
scroll to position [184, 0]
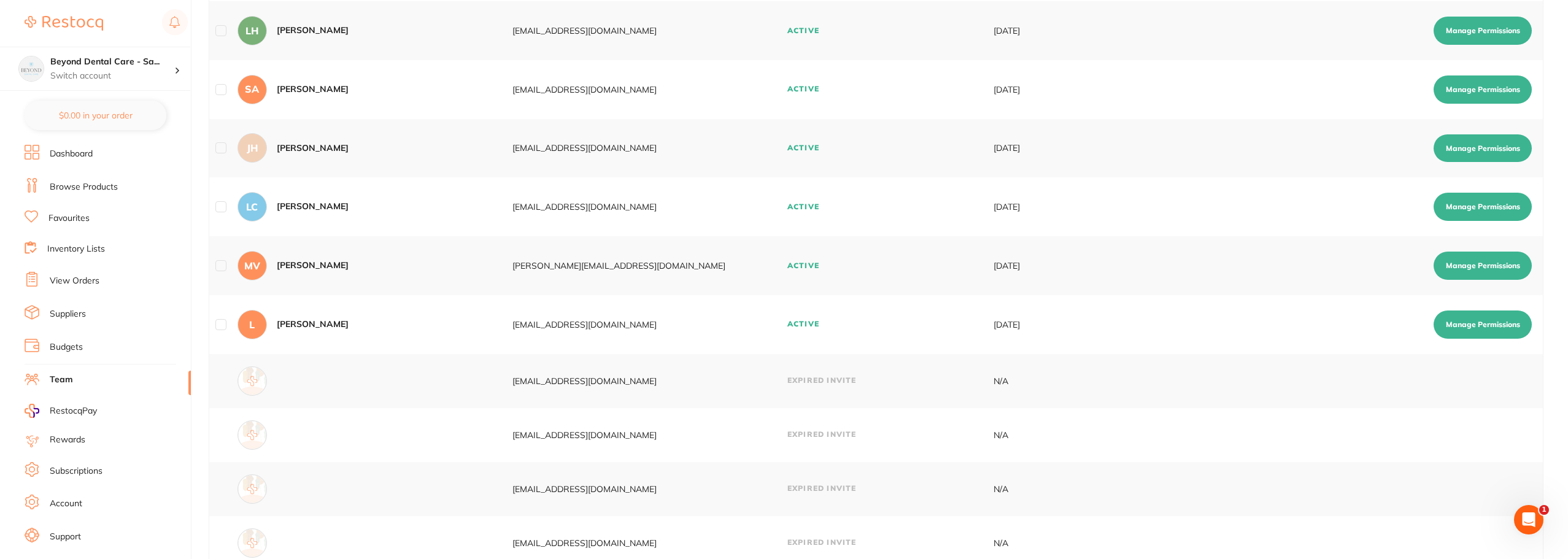
click at [1491, 322] on button "Manage Permissions" at bounding box center [1482, 324] width 98 height 28
checkbox input "true"
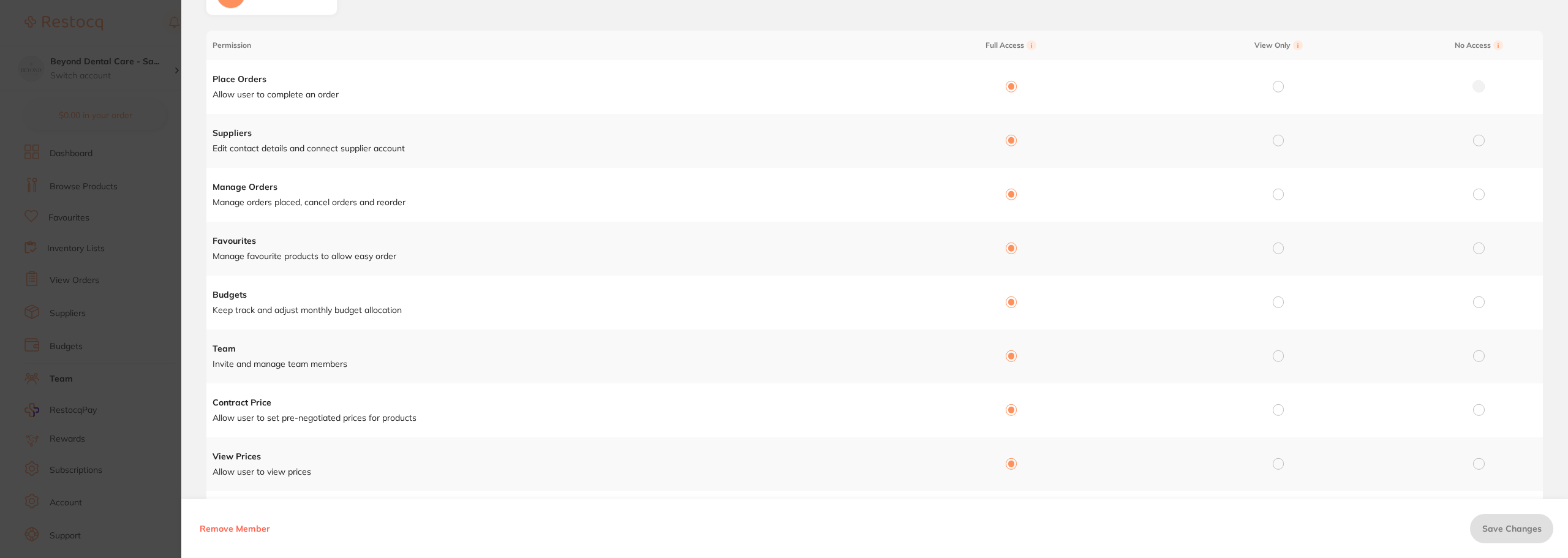
scroll to position [0, 0]
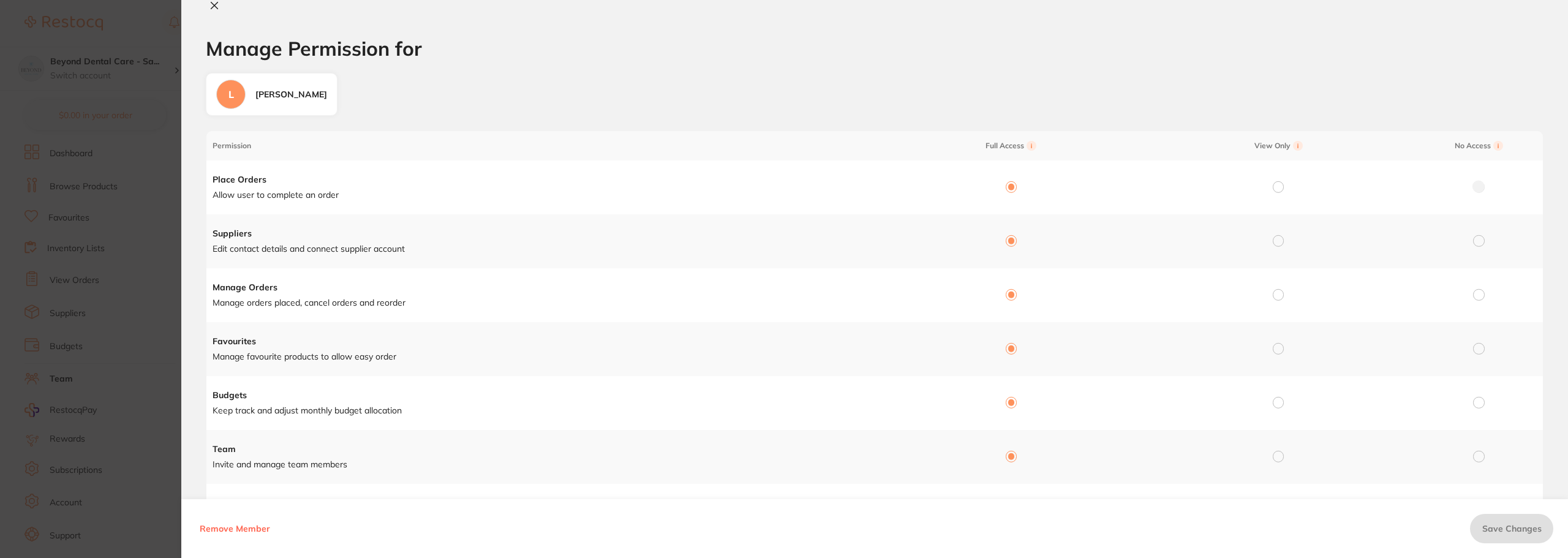
click at [237, 96] on div "L" at bounding box center [231, 94] width 29 height 29
